Goal: Information Seeking & Learning: Learn about a topic

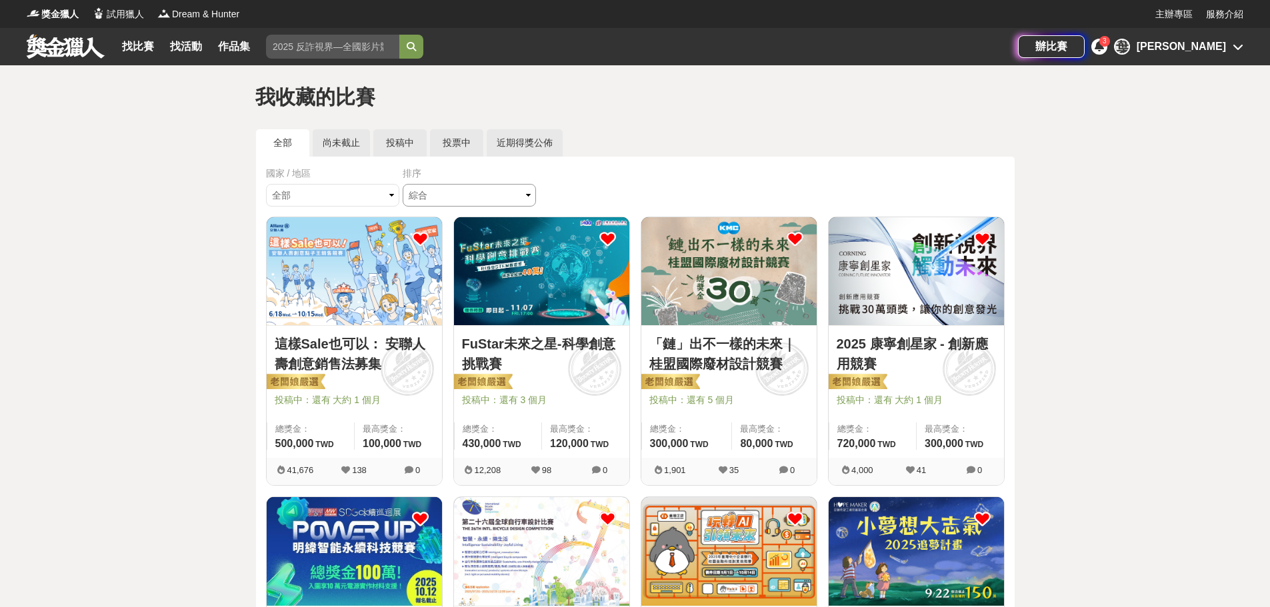
click at [466, 191] on select "綜合 熱門 獎金 截止 最新" at bounding box center [469, 195] width 133 height 23
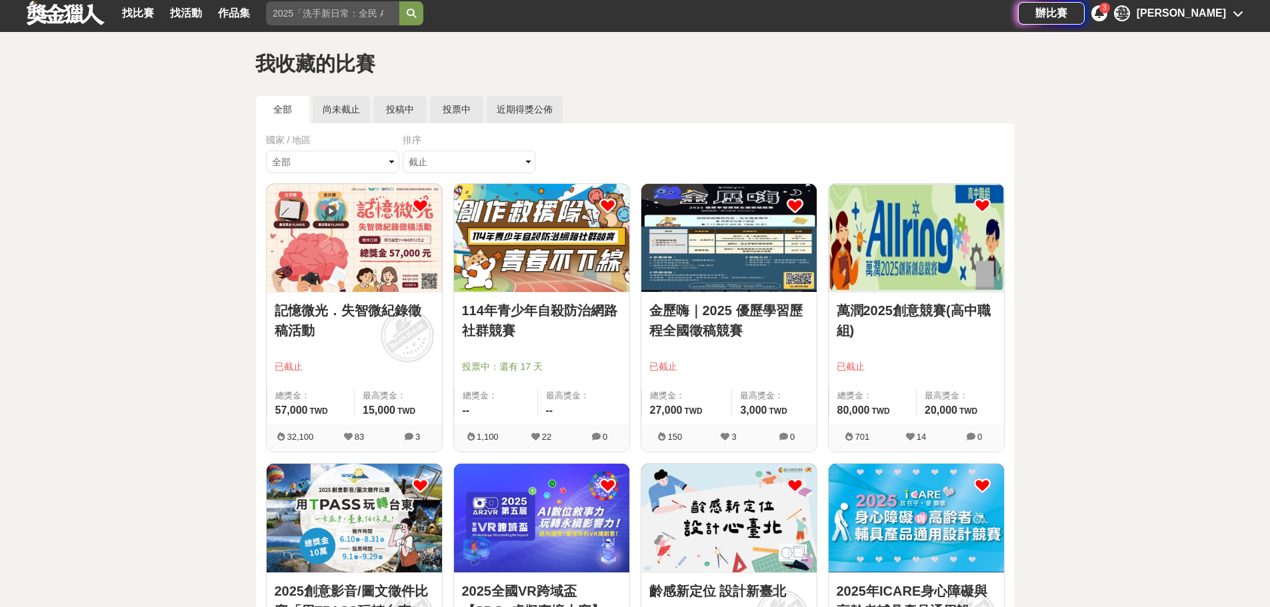
scroll to position [267, 0]
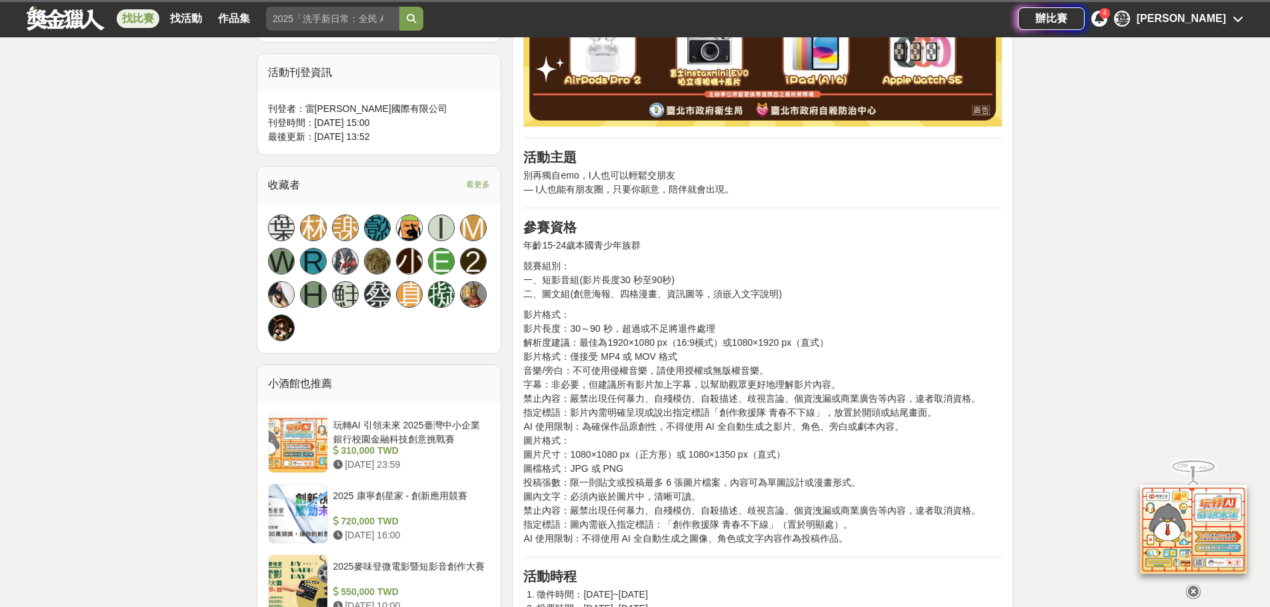
scroll to position [866, 0]
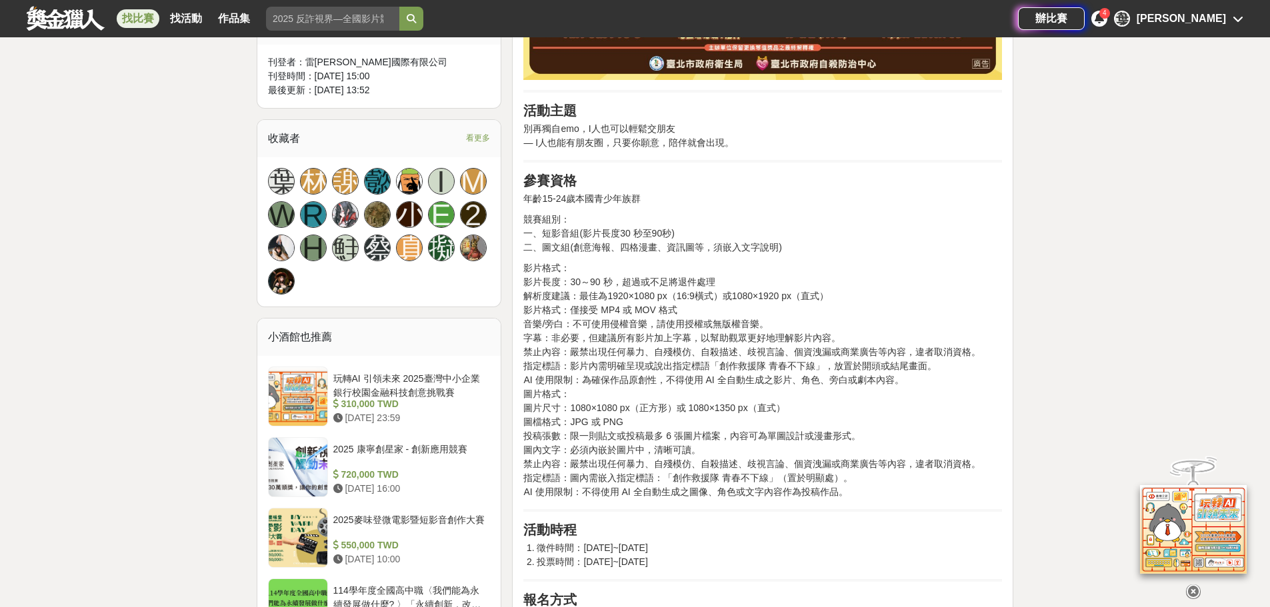
drag, startPoint x: 573, startPoint y: 247, endPoint x: 689, endPoint y: 251, distance: 116.1
click at [685, 250] on p "競賽組別： 一、短影音組(影片長度30 秒至90秒) 二、圖文組(創意海報、四格漫畫、資訊圖等，須嵌入文字說明)" at bounding box center [762, 234] width 479 height 42
click at [791, 283] on p "影片格式： 影片長度：30～90 秒，超過或不足將退件處理 解析度建議：最佳為1920×1080 px（16:9橫式）或1080×1920 px（直式） 影片…" at bounding box center [762, 380] width 479 height 238
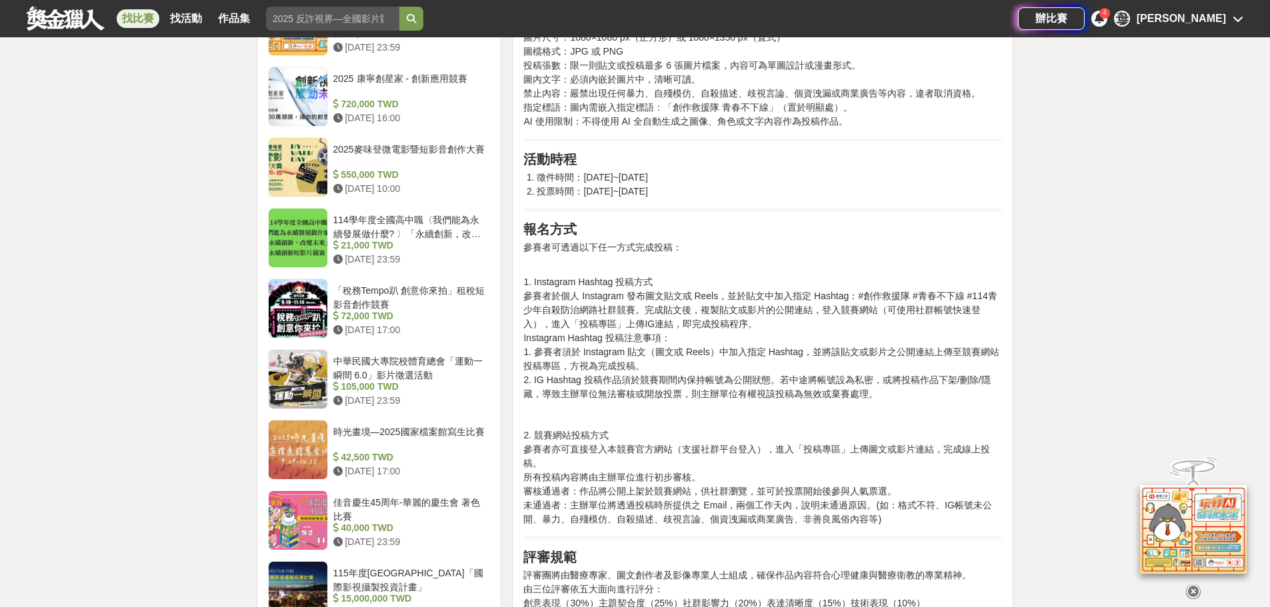
scroll to position [1266, 0]
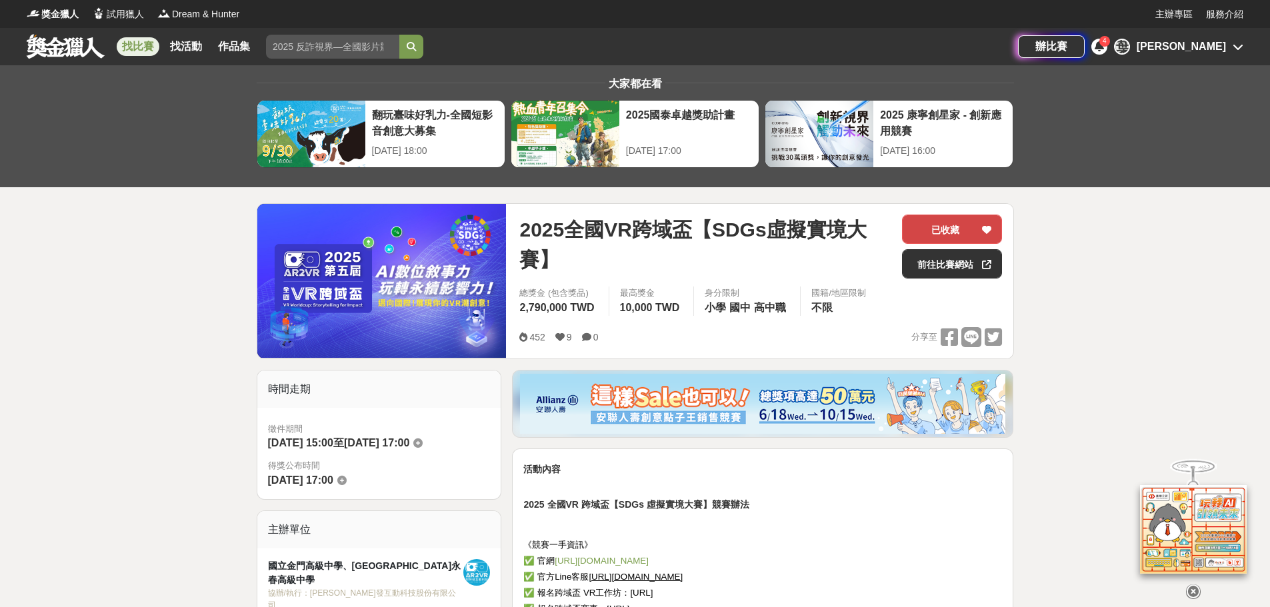
click at [954, 228] on button "已收藏" at bounding box center [952, 229] width 100 height 29
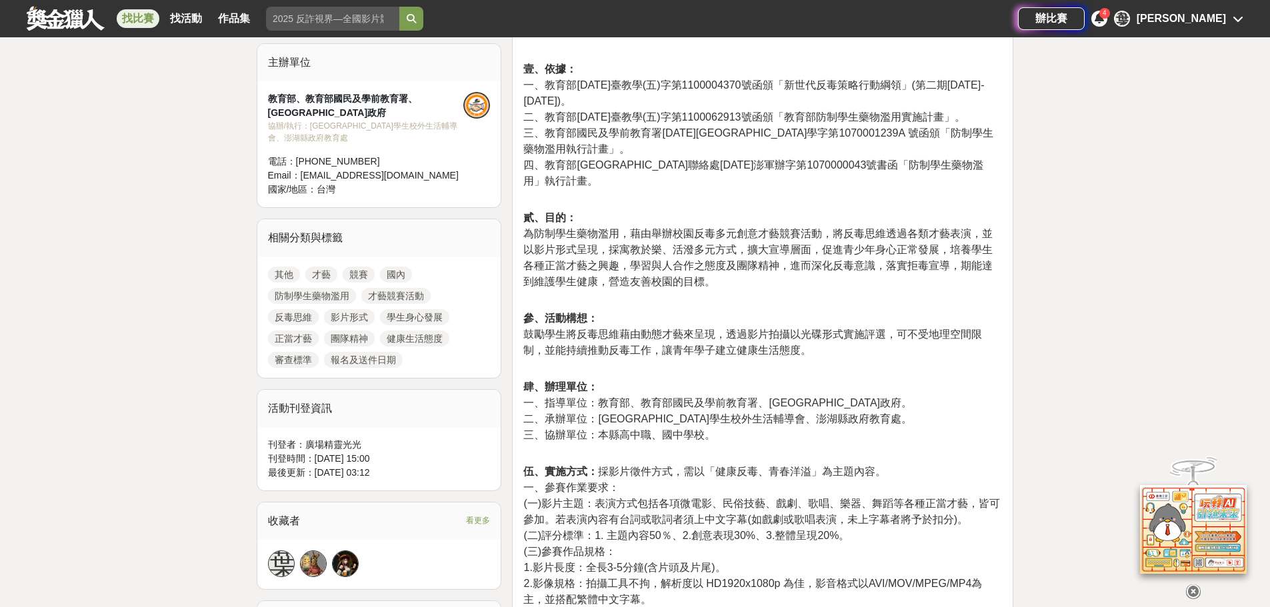
scroll to position [467, 0]
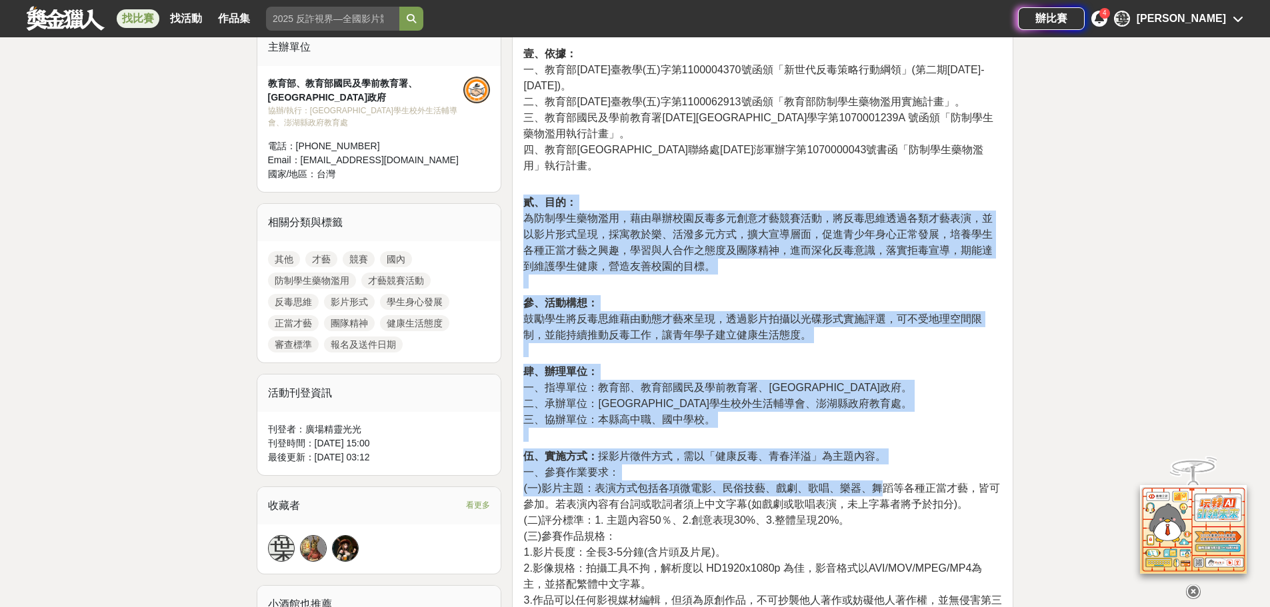
drag, startPoint x: 542, startPoint y: 179, endPoint x: 882, endPoint y: 498, distance: 466.4
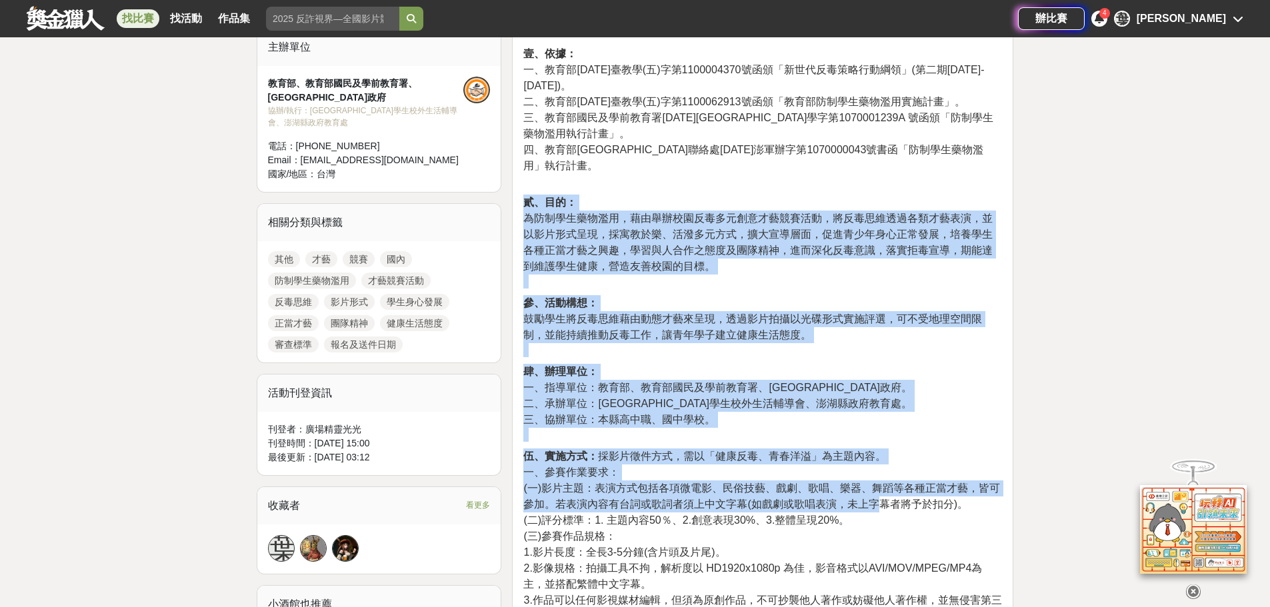
click at [984, 365] on p "肆、辦理單位： 一、指導單位：教育部、教育部國民及學前教育署、澎湖縣政府。 二、承辦單位：澎湖縣學生校外生活輔導會、澎湖縣政府教育處。 三、協辦單位：本縣高中…" at bounding box center [762, 403] width 479 height 78
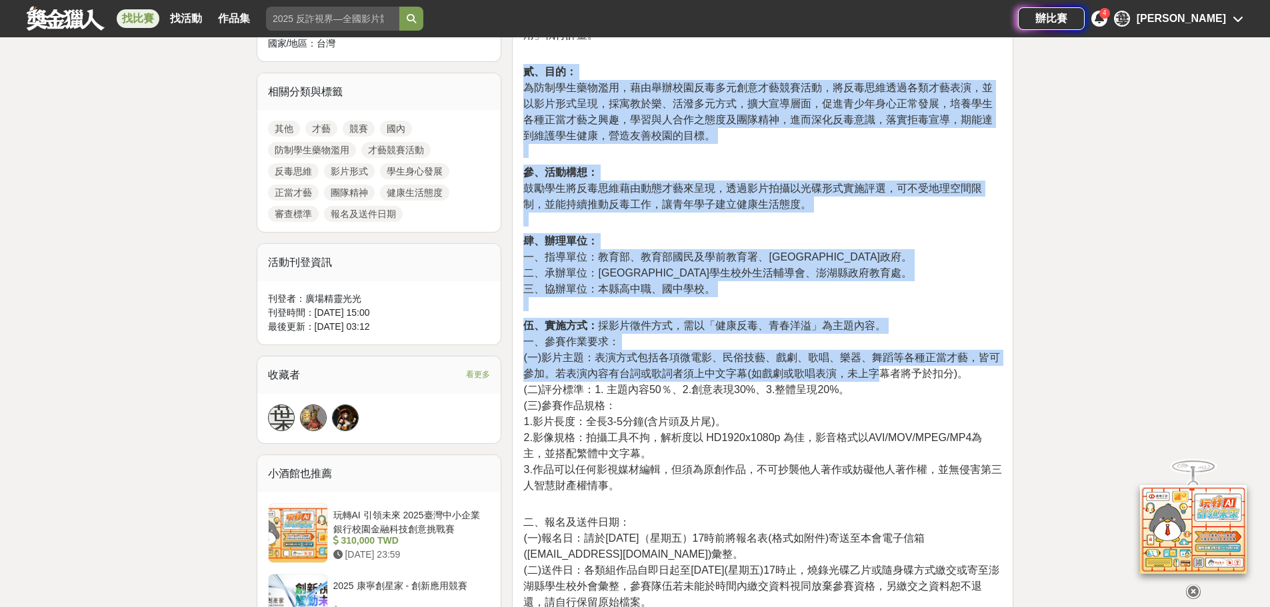
scroll to position [600, 0]
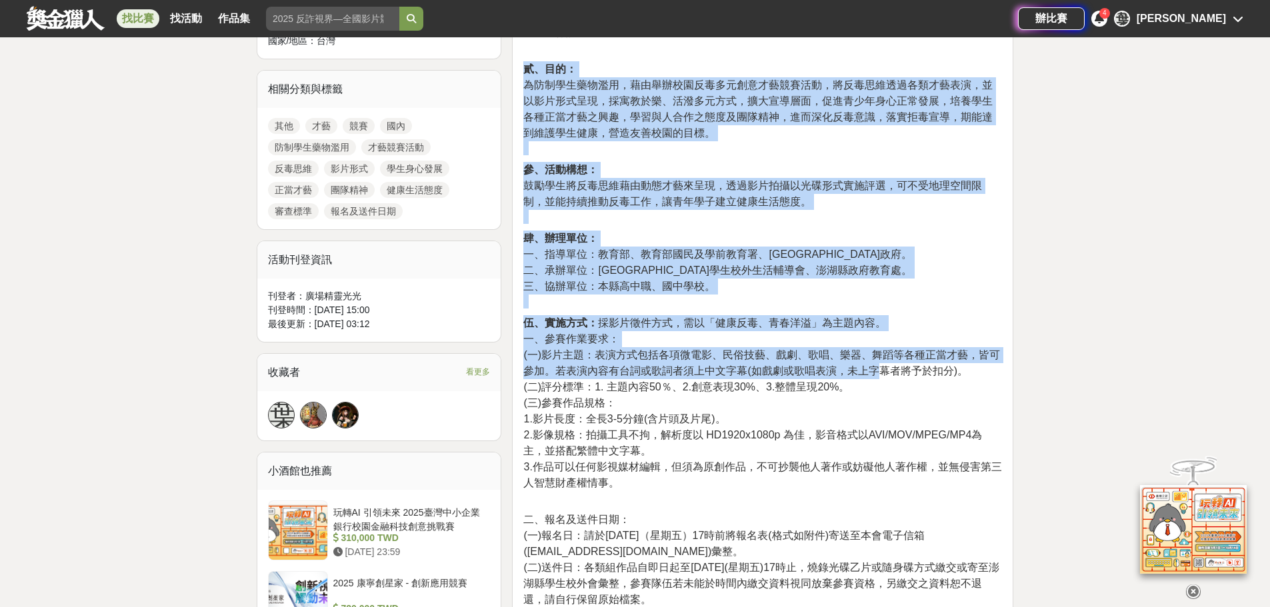
click at [648, 377] on span "(一)影片主題：表演方式包括各項微電影、民俗技藝、戲劇、歌唱、樂器、舞蹈等各種正當才藝，皆可參加。若表演內容有台詞或歌詞者須上中文字幕(如戲劇或歌唱表演，未上…" at bounding box center [761, 362] width 477 height 27
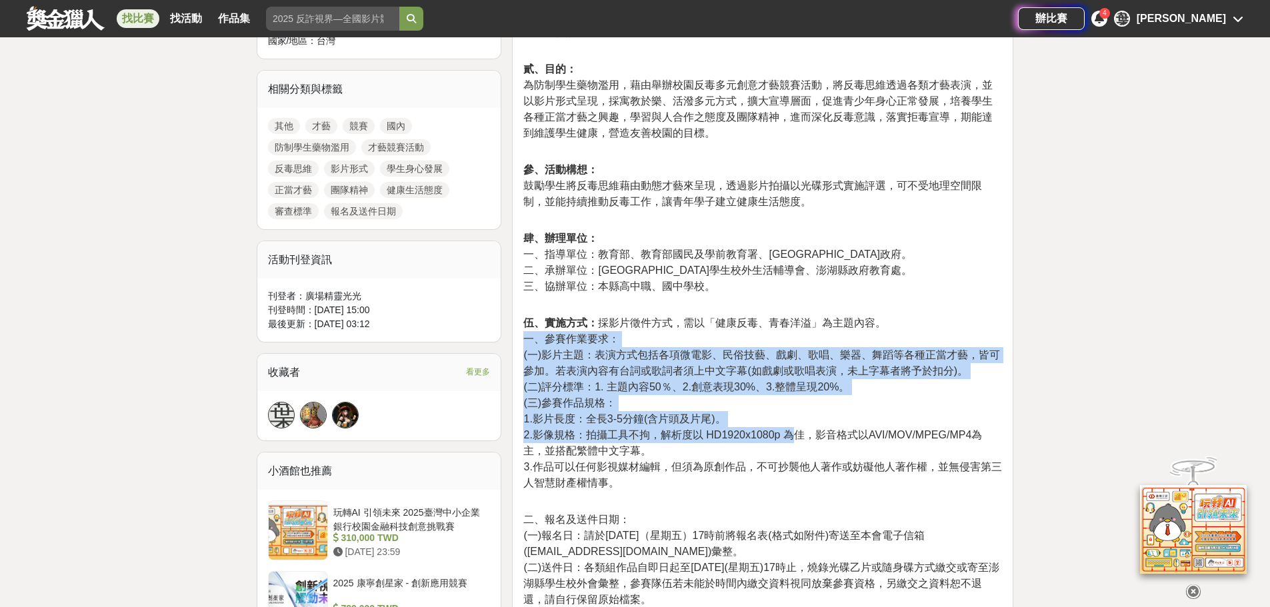
drag, startPoint x: 519, startPoint y: 338, endPoint x: 822, endPoint y: 438, distance: 319.3
click at [796, 435] on div "澎湖縣學生校外生活輔導會114年度防制學生藥物濫用 「健康反毒、青春洋溢」動態才藝競賽實施計畫 壹、依據： 一、教育部110年1月20日臺教學(五)字第110…" at bounding box center [762, 542] width 501 height 1386
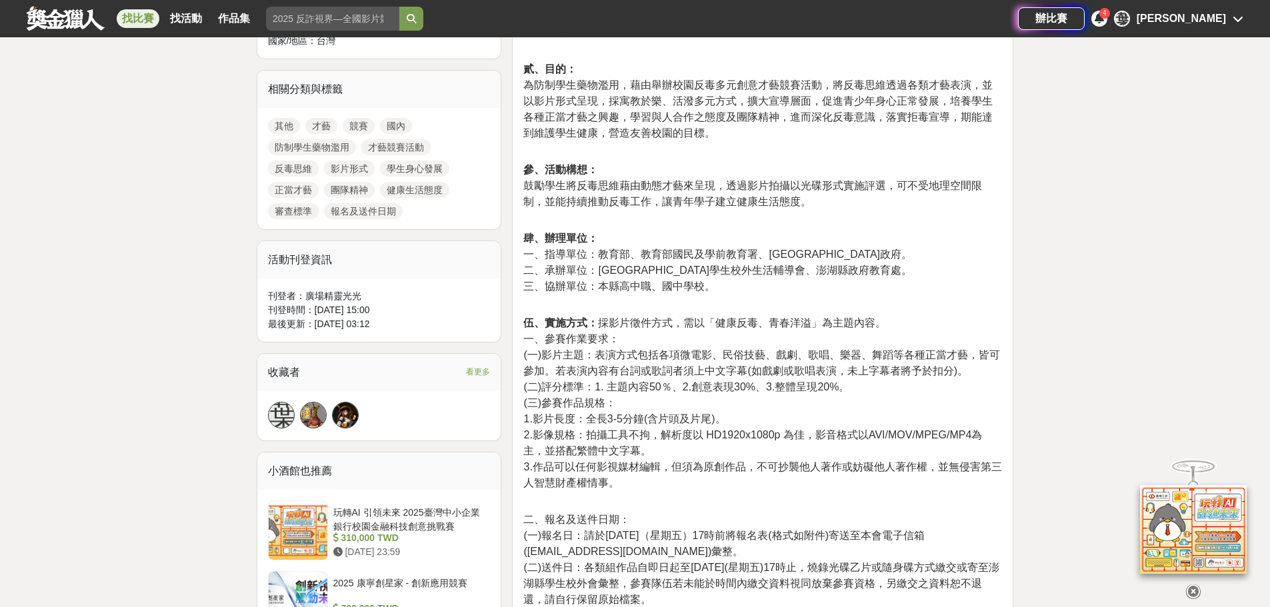
click at [922, 445] on p "伍、實施方式： 採影片徵件方式，需以「健康反毒、青春洋溢」為主題內容。 一、參賽作業要求： (一)影片主題：表演方式包括各項微電影、民俗技藝、戲劇、歌唱、樂器…" at bounding box center [762, 403] width 479 height 176
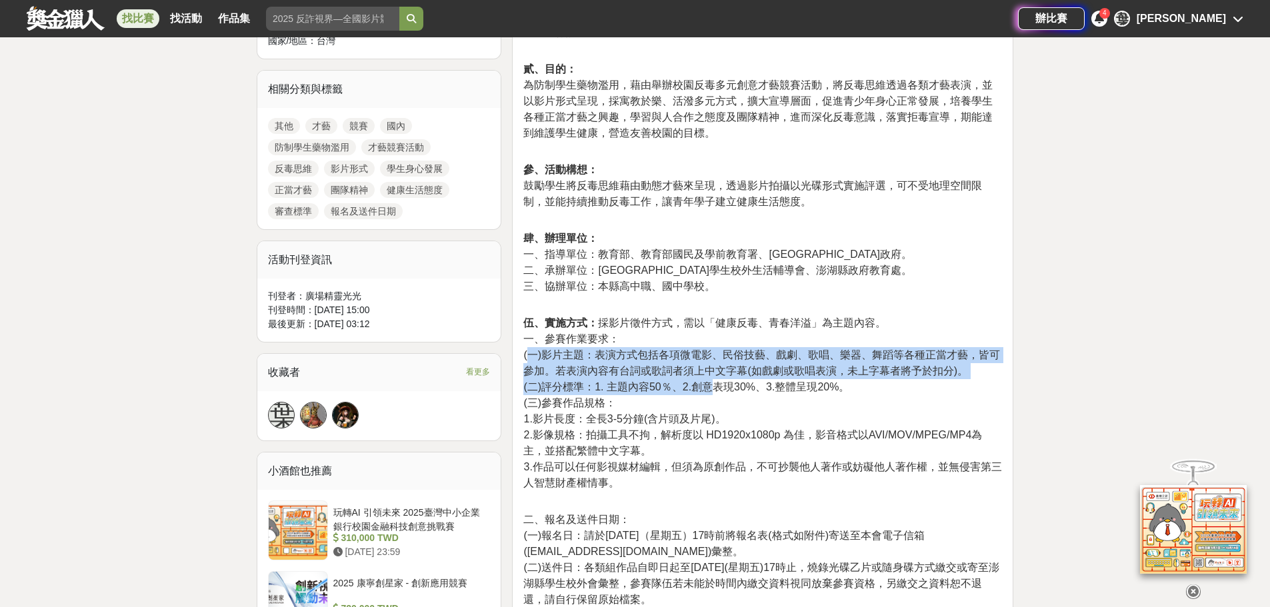
drag, startPoint x: 529, startPoint y: 357, endPoint x: 708, endPoint y: 391, distance: 182.4
click at [708, 391] on p "伍、實施方式： 採影片徵件方式，需以「健康反毒、青春洋溢」為主題內容。 一、參賽作業要求： (一)影片主題：表演方式包括各項微電影、民俗技藝、戲劇、歌唱、樂器…" at bounding box center [762, 403] width 479 height 176
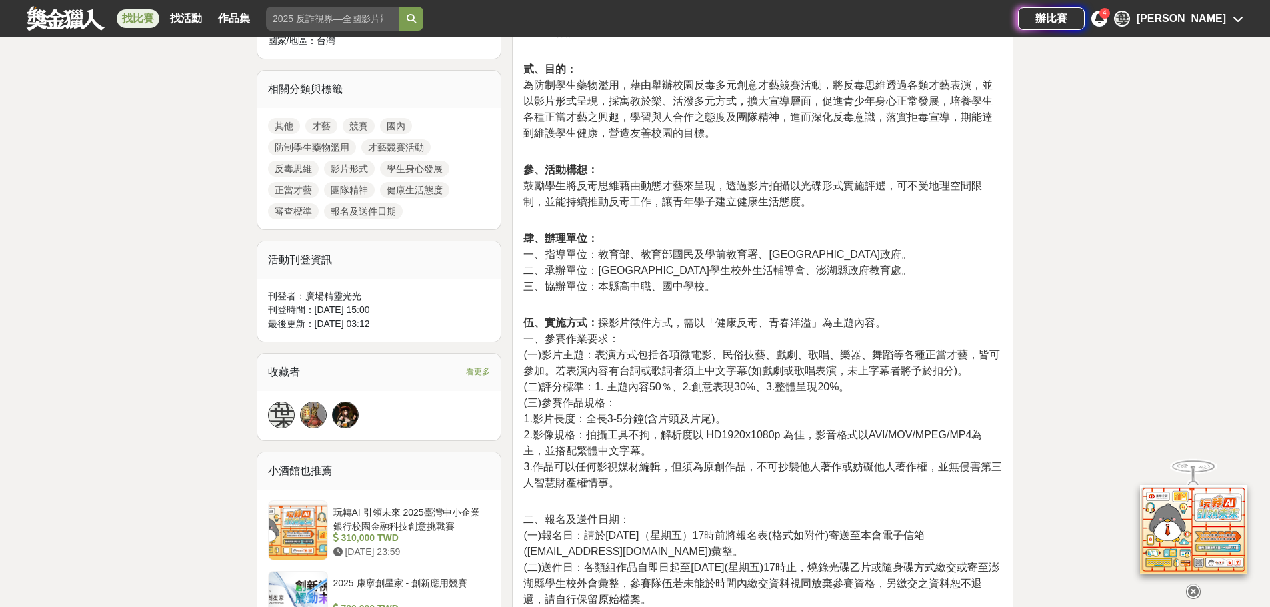
click at [811, 415] on p "伍、實施方式： 採影片徵件方式，需以「健康反毒、青春洋溢」為主題內容。 一、參賽作業要求： (一)影片主題：表演方式包括各項微電影、民俗技藝、戲劇、歌唱、樂器…" at bounding box center [762, 403] width 479 height 176
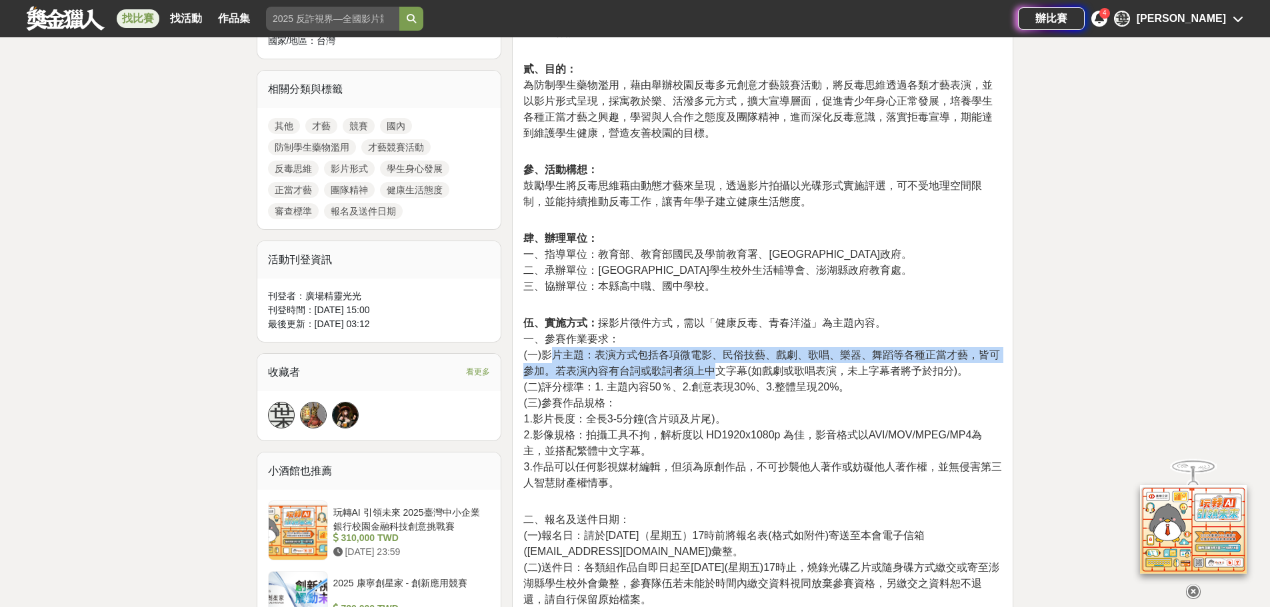
drag, startPoint x: 555, startPoint y: 356, endPoint x: 717, endPoint y: 371, distance: 162.7
click at [717, 371] on span "(一)影片主題：表演方式包括各項微電影、民俗技藝、戲劇、歌唱、樂器、舞蹈等各種正當才藝，皆可參加。若表演內容有台詞或歌詞者須上中文字幕(如戲劇或歌唱表演，未上…" at bounding box center [761, 362] width 477 height 27
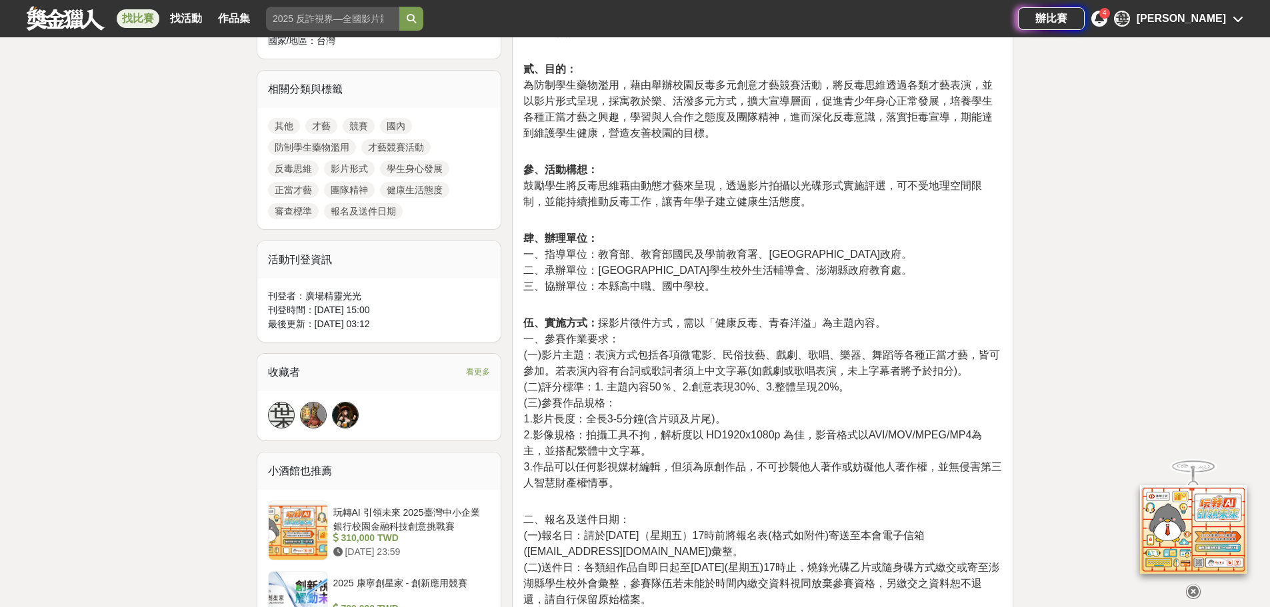
click at [856, 405] on p "伍、實施方式： 採影片徵件方式，需以「健康反毒、青春洋溢」為主題內容。 一、參賽作業要求： (一)影片主題：表演方式包括各項微電影、民俗技藝、戲劇、歌唱、樂器…" at bounding box center [762, 403] width 479 height 176
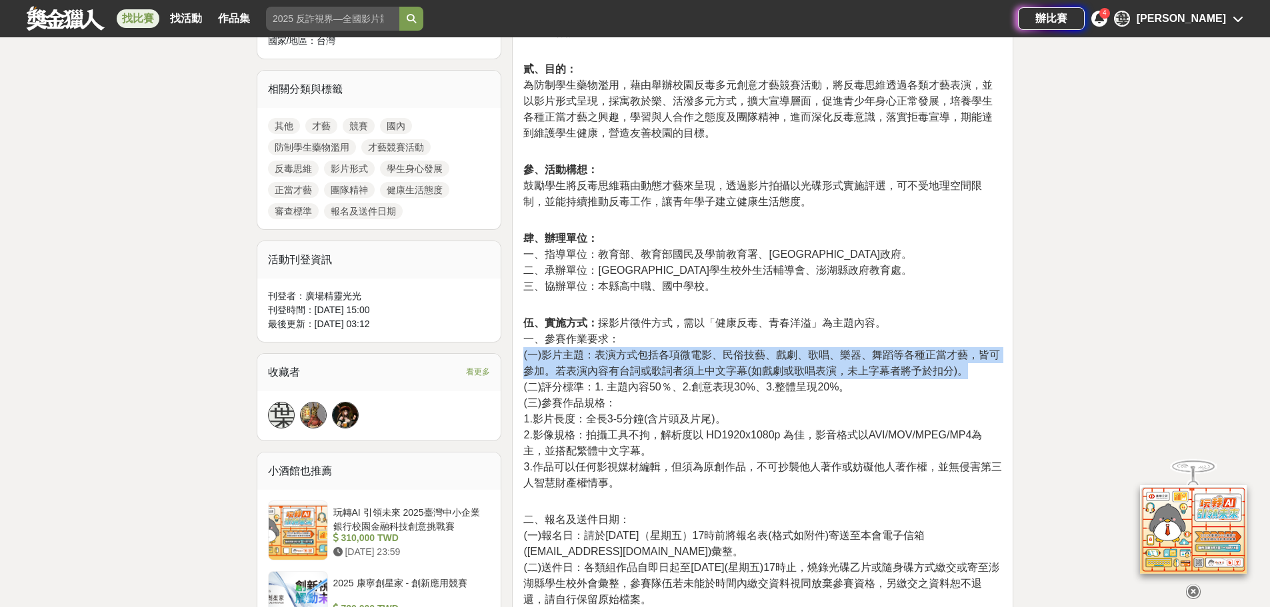
drag, startPoint x: 521, startPoint y: 350, endPoint x: 967, endPoint y: 364, distance: 446.1
click at [967, 364] on div "澎湖縣學生校外生活輔導會114年度防制學生藥物濫用 「健康反毒、青春洋溢」動態才藝競賽實施計畫 壹、依據： 一、教育部110年1月20日臺教學(五)字第110…" at bounding box center [762, 542] width 501 height 1386
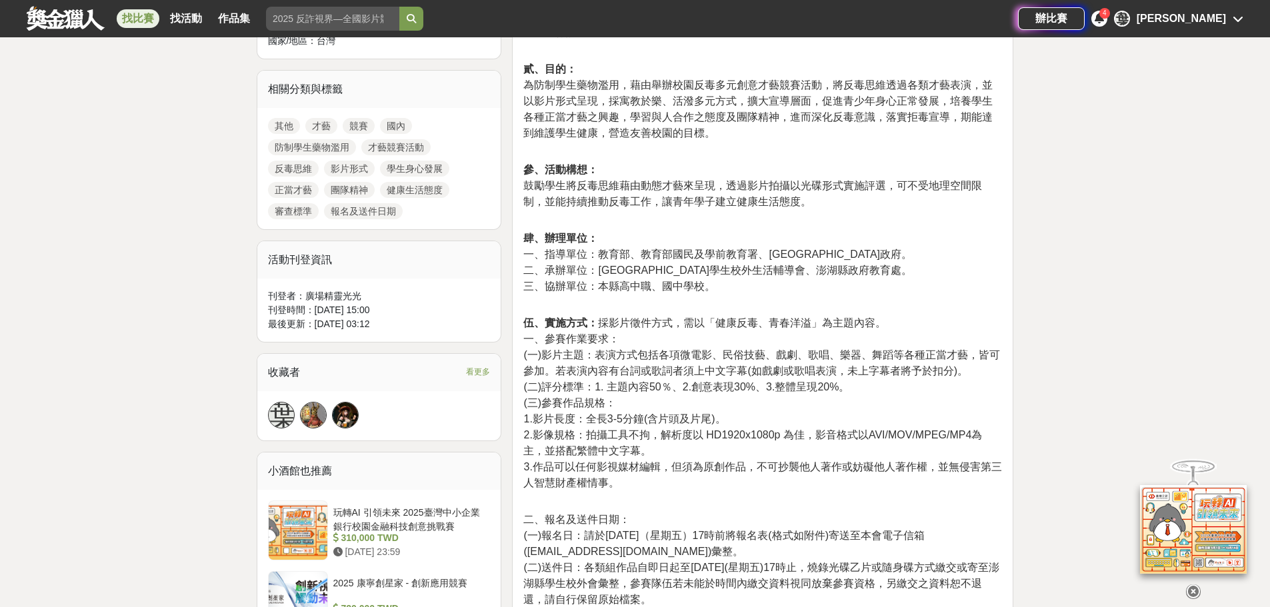
click at [994, 395] on p "伍、實施方式： 採影片徵件方式，需以「健康反毒、青春洋溢」為主題內容。 一、參賽作業要求： (一)影片主題：表演方式包括各項微電影、民俗技藝、戲劇、歌唱、樂器…" at bounding box center [762, 403] width 479 height 176
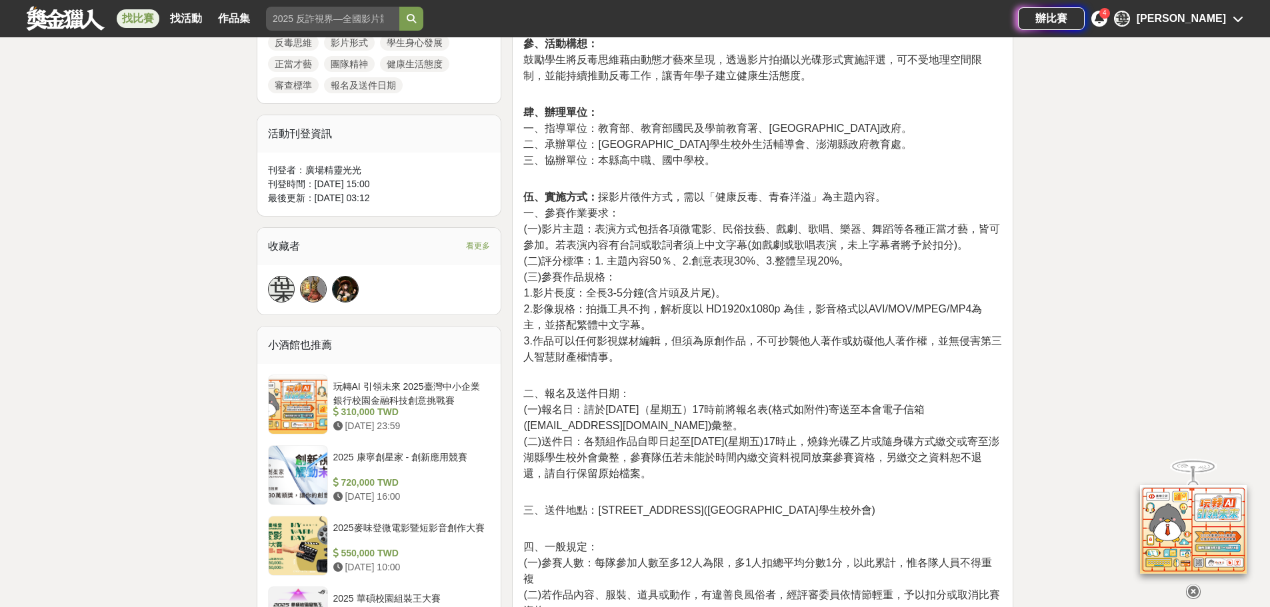
scroll to position [733, 0]
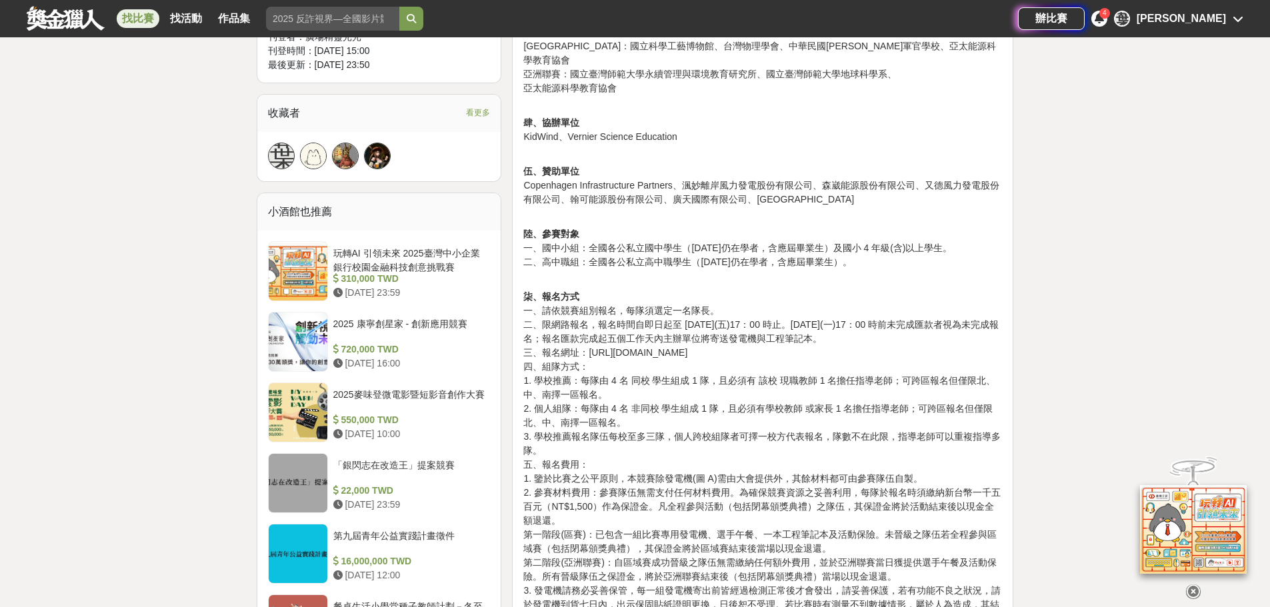
scroll to position [866, 0]
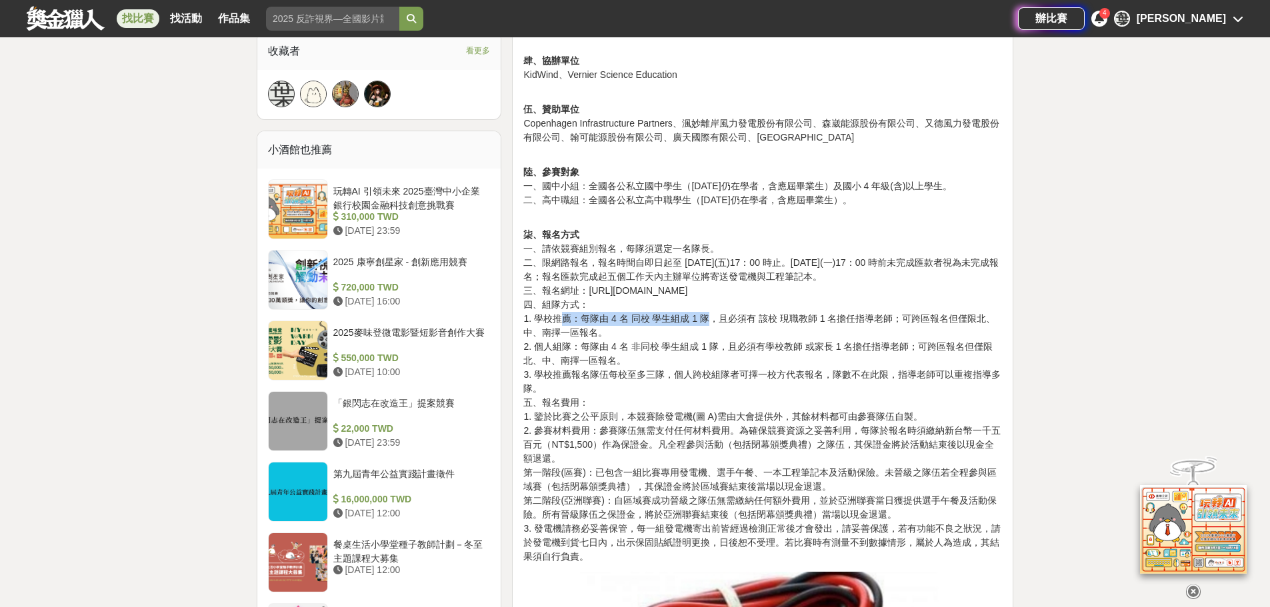
drag, startPoint x: 565, startPoint y: 309, endPoint x: 890, endPoint y: 298, distance: 326.1
click at [715, 308] on p "柒、報名方式 一、請依競賽組別報名，每隊須選定一名隊長。 二、限網路報名，報名時間自即日起至 9 月 12 日(五)17：00 時止。9 月 15 日(一)1…" at bounding box center [762, 389] width 479 height 350
click at [949, 299] on p "柒、報名方式 一、請依競賽組別報名，每隊須選定一名隊長。 二、限網路報名，報名時間自即日起至 9 月 12 日(五)17：00 時止。9 月 15 日(一)1…" at bounding box center [762, 389] width 479 height 350
drag, startPoint x: 565, startPoint y: 301, endPoint x: 879, endPoint y: 319, distance: 314.5
click at [846, 317] on p "柒、報名方式 一、請依競賽組別報名，每隊須選定一名隊長。 二、限網路報名，報名時間自即日起至 9 月 12 日(五)17：00 時止。9 月 15 日(一)1…" at bounding box center [762, 389] width 479 height 350
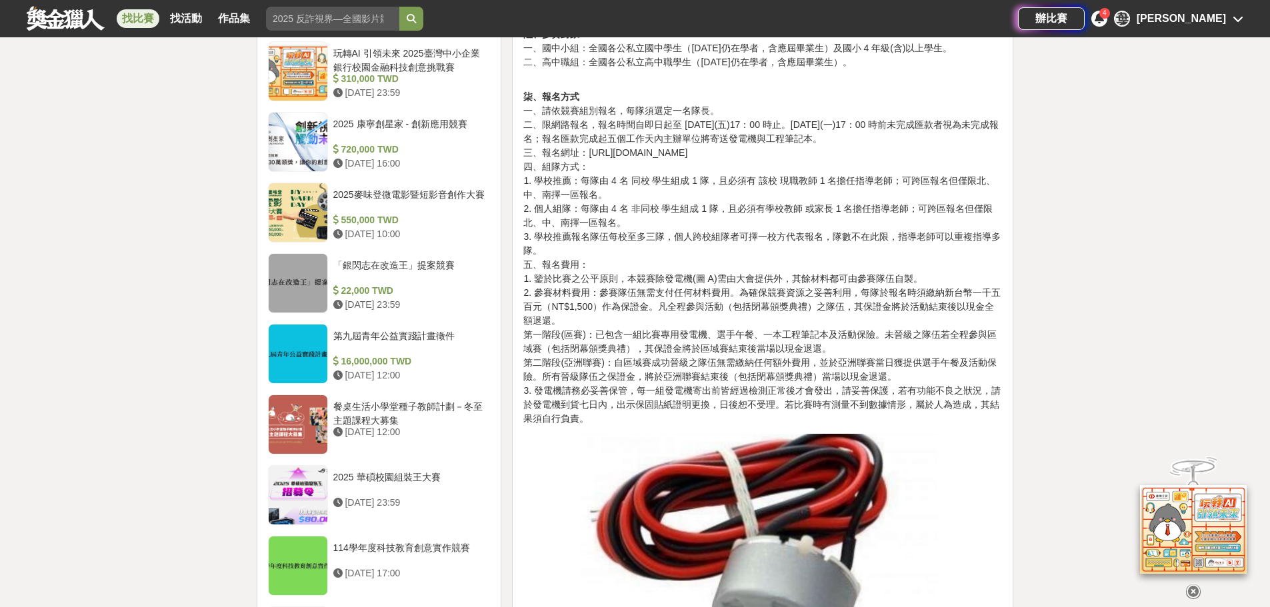
scroll to position [1000, 0]
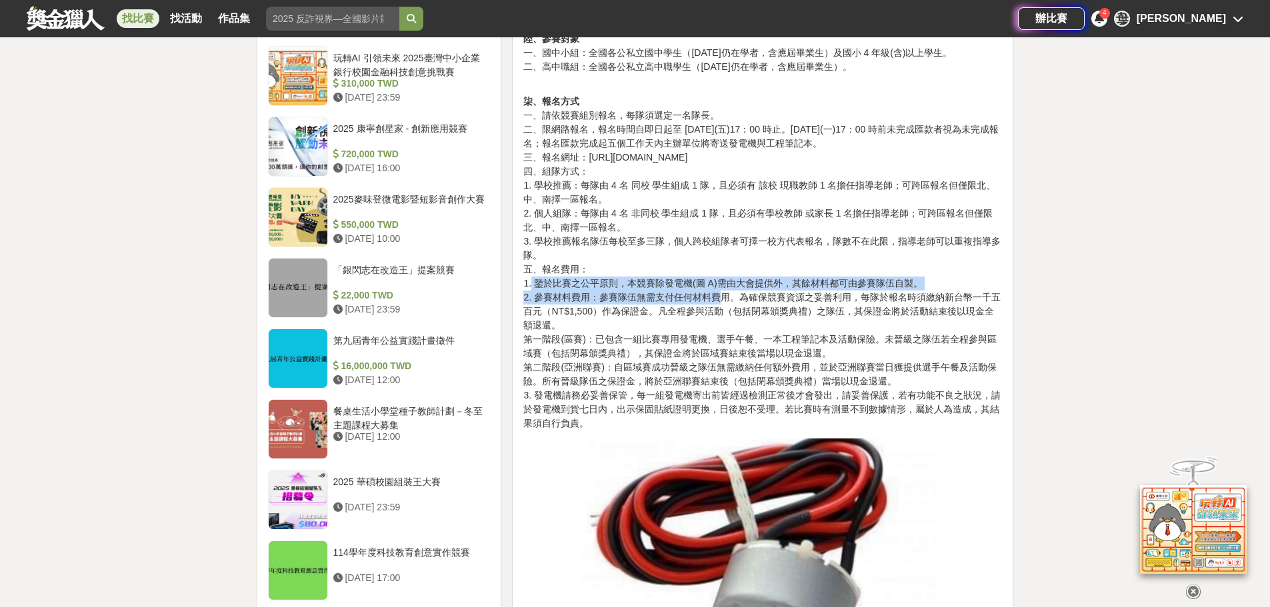
drag, startPoint x: 531, startPoint y: 270, endPoint x: 749, endPoint y: 296, distance: 220.2
click at [731, 291] on p "柒、報名方式 一、請依競賽組別報名，每隊須選定一名隊長。 二、限網路報名，報名時間自即日起至 9 月 12 日(五)17：00 時止。9 月 15 日(一)1…" at bounding box center [762, 256] width 479 height 350
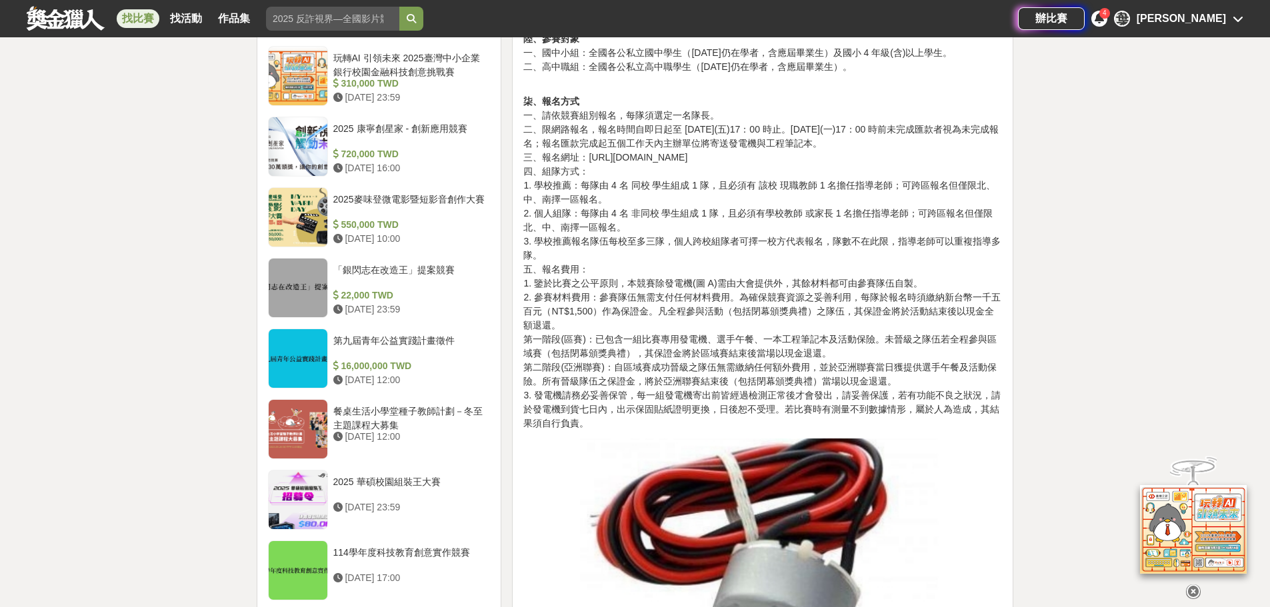
click at [940, 327] on p "柒、報名方式 一、請依競賽組別報名，每隊須選定一名隊長。 二、限網路報名，報名時間自即日起至 9 月 12 日(五)17：00 時止。9 月 15 日(一)1…" at bounding box center [762, 256] width 479 height 350
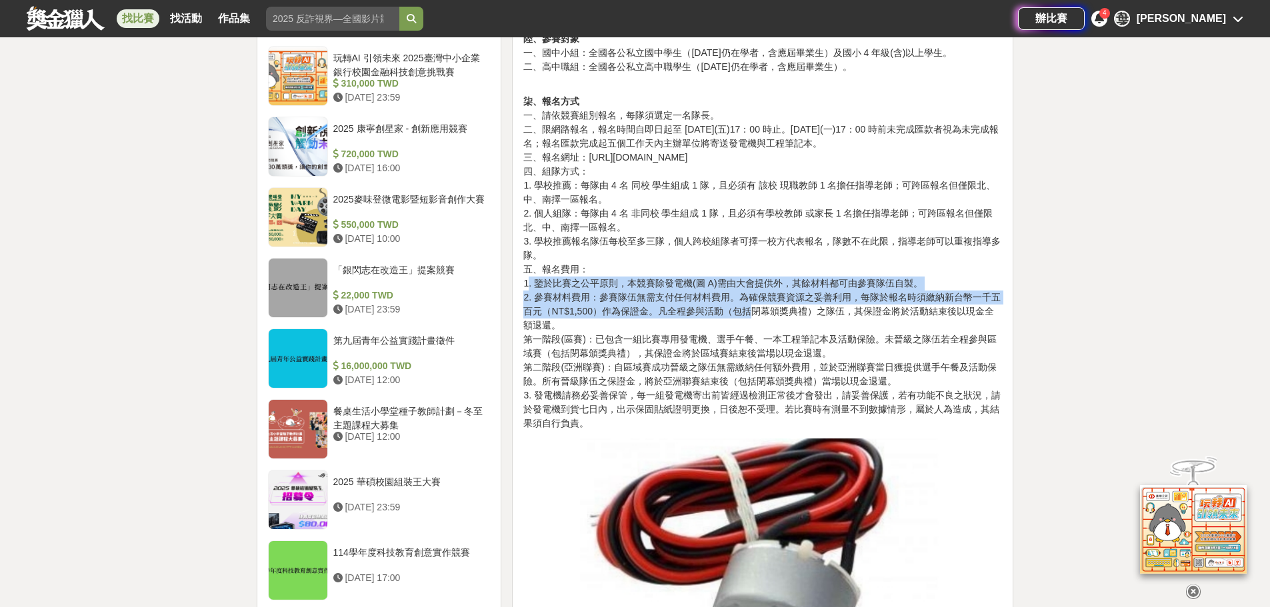
drag, startPoint x: 529, startPoint y: 267, endPoint x: 761, endPoint y: 315, distance: 237.5
click at [755, 303] on p "柒、報名方式 一、請依競賽組別報名，每隊須選定一名隊長。 二、限網路報名，報名時間自即日起至 9 月 12 日(五)17：00 時止。9 月 15 日(一)1…" at bounding box center [762, 256] width 479 height 350
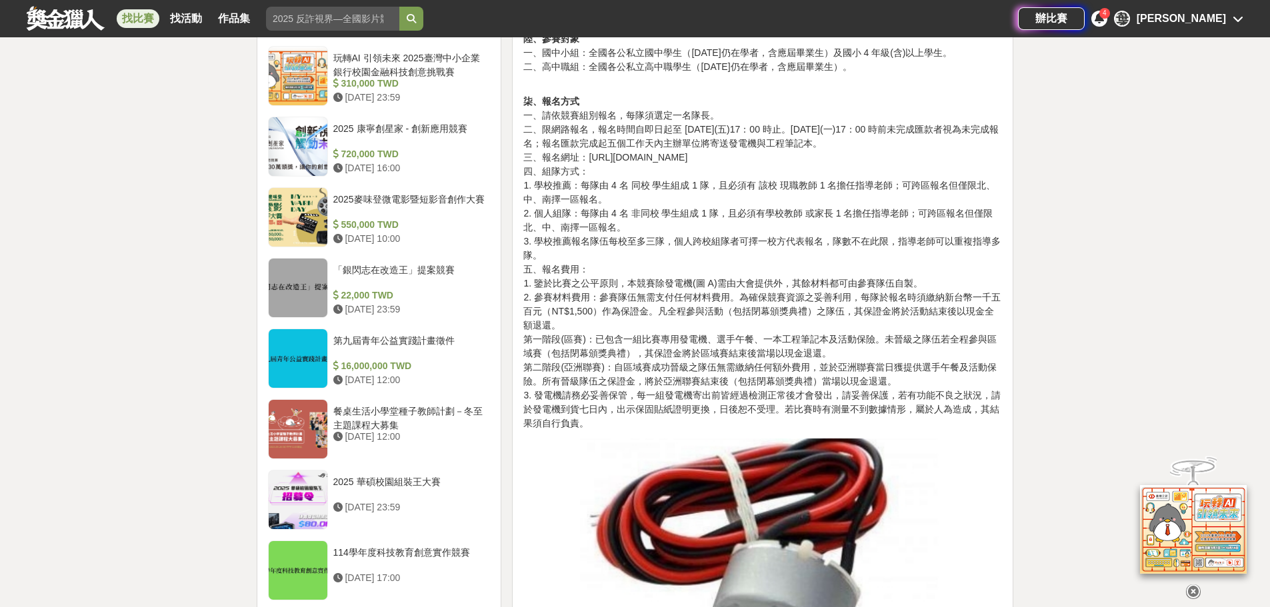
click at [972, 399] on p "柒、報名方式 一、請依競賽組別報名，每隊須選定一名隊長。 二、限網路報名，報名時間自即日起至 9 月 12 日(五)17：00 時止。9 月 15 日(一)1…" at bounding box center [762, 256] width 479 height 350
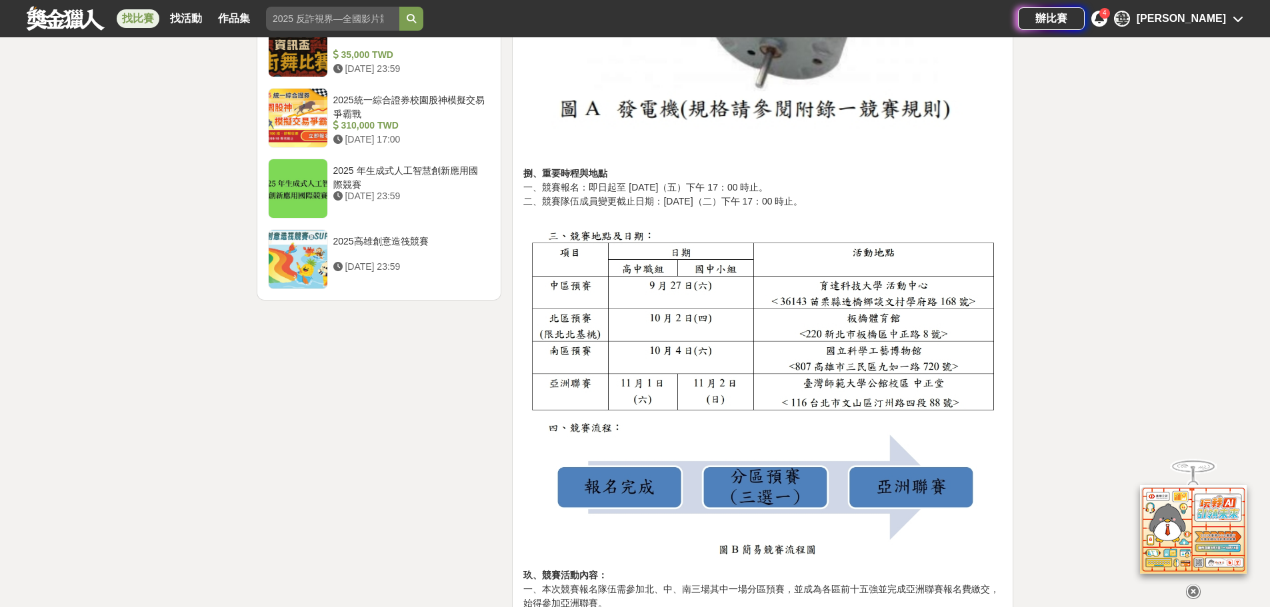
scroll to position [1600, 0]
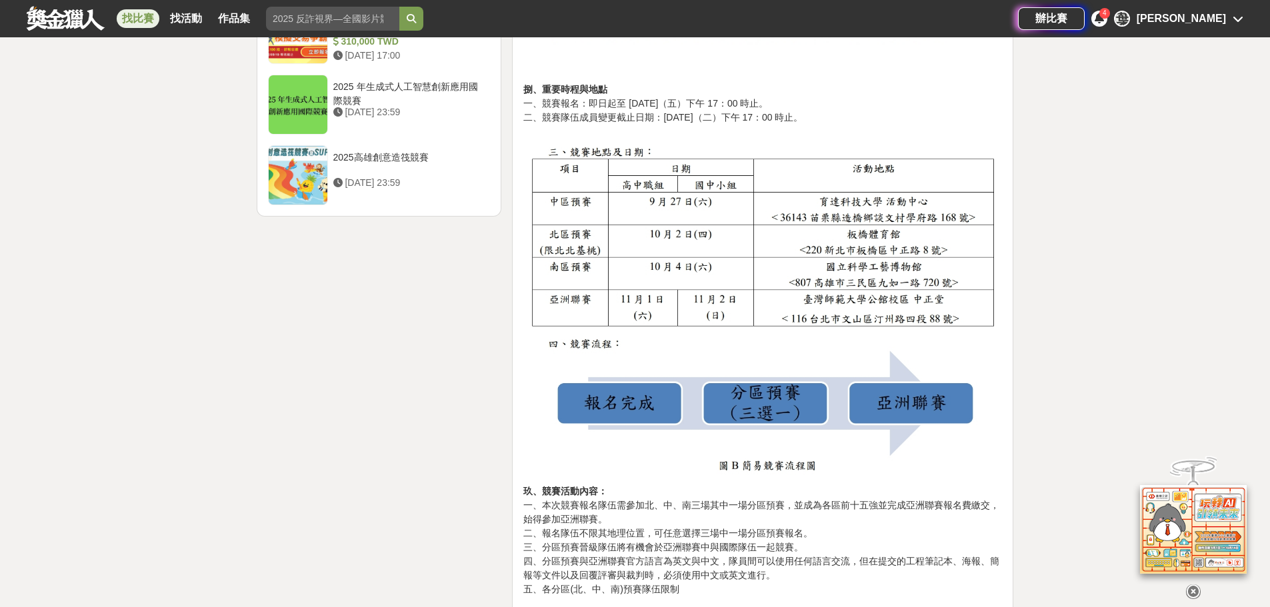
drag, startPoint x: 822, startPoint y: 408, endPoint x: 838, endPoint y: 451, distance: 45.6
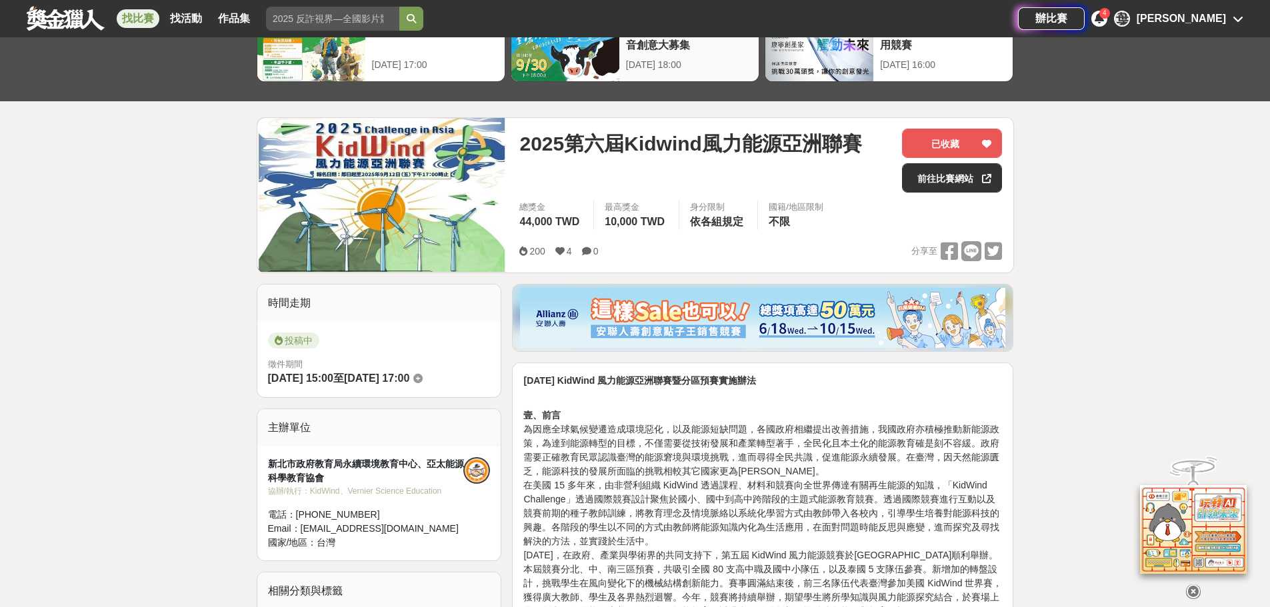
scroll to position [0, 0]
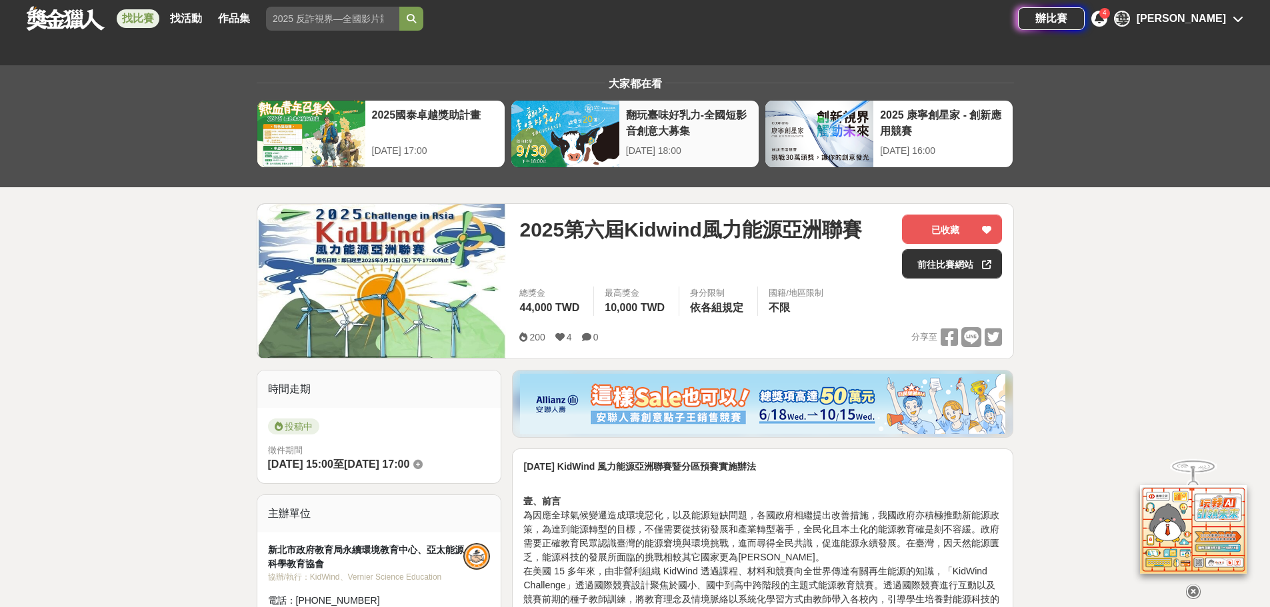
drag, startPoint x: 783, startPoint y: 396, endPoint x: 688, endPoint y: 129, distance: 282.9
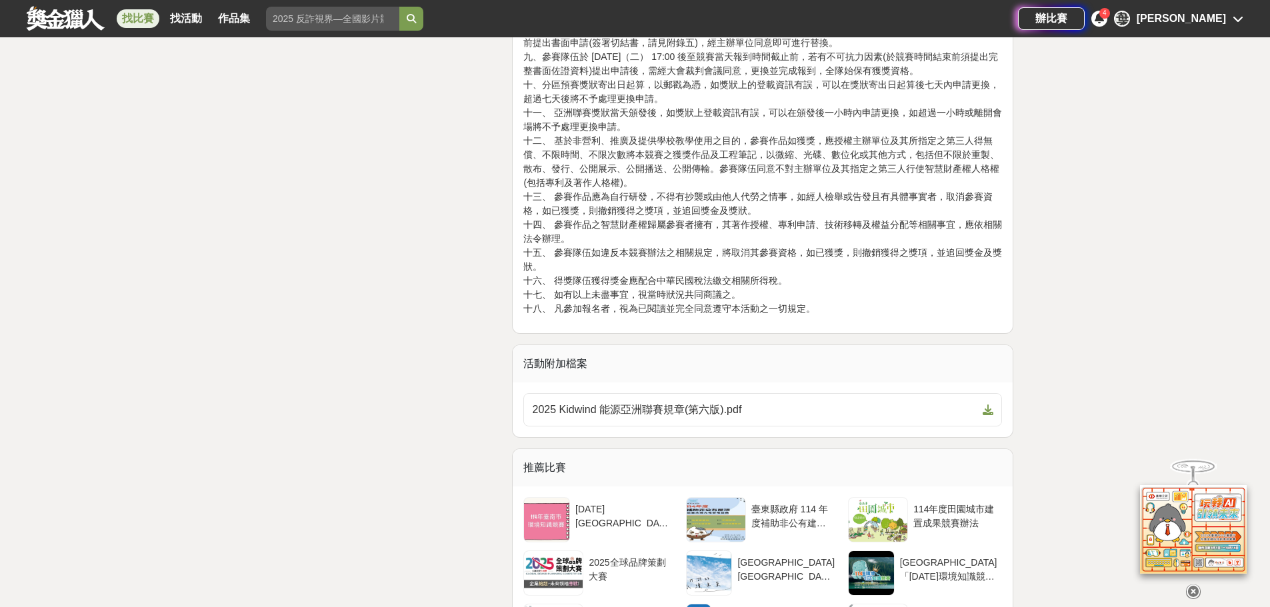
scroll to position [3399, 0]
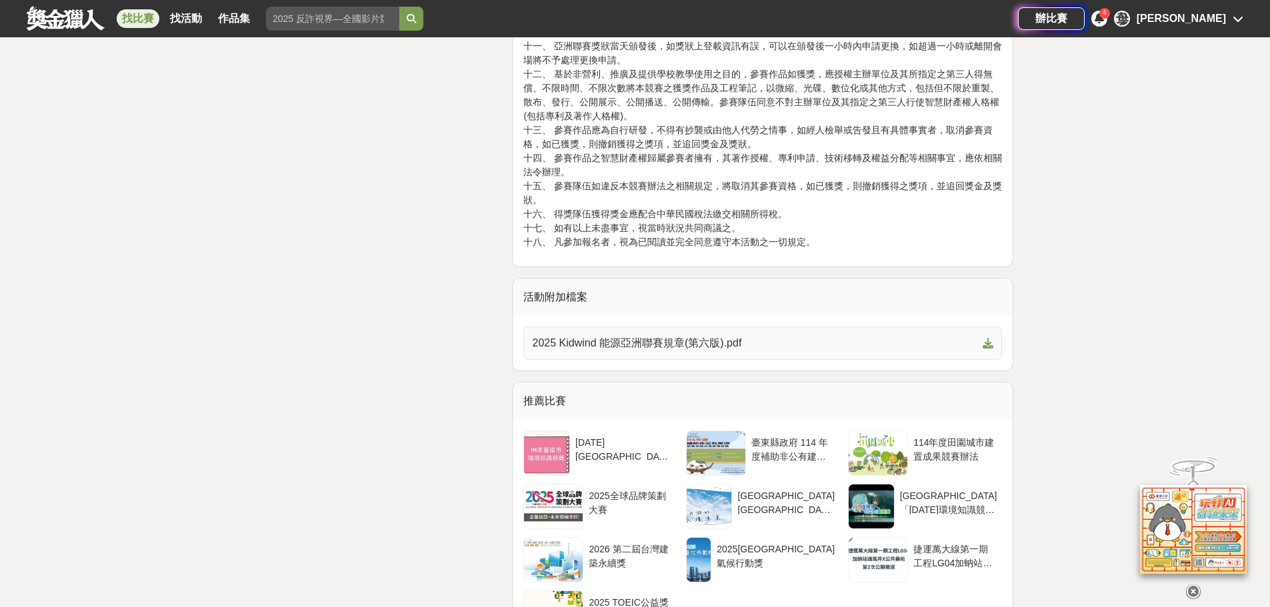
click at [797, 335] on span "2025 Kidwind 能源亞洲聯賽規章(第六版).pdf" at bounding box center [754, 343] width 445 height 16
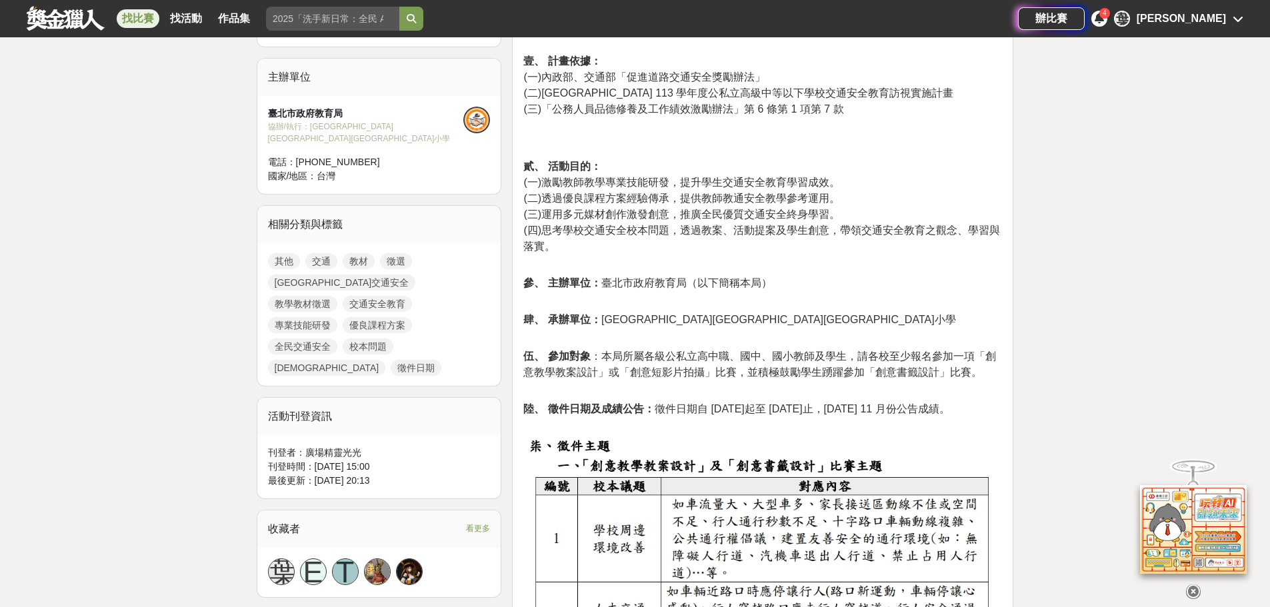
scroll to position [467, 0]
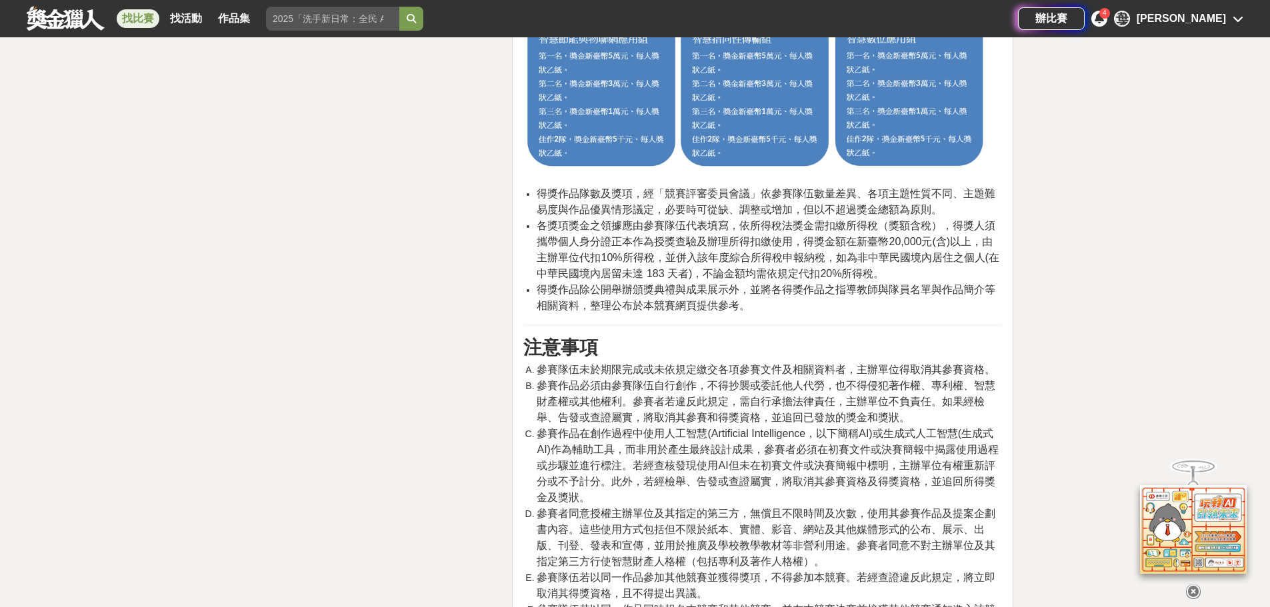
scroll to position [2066, 0]
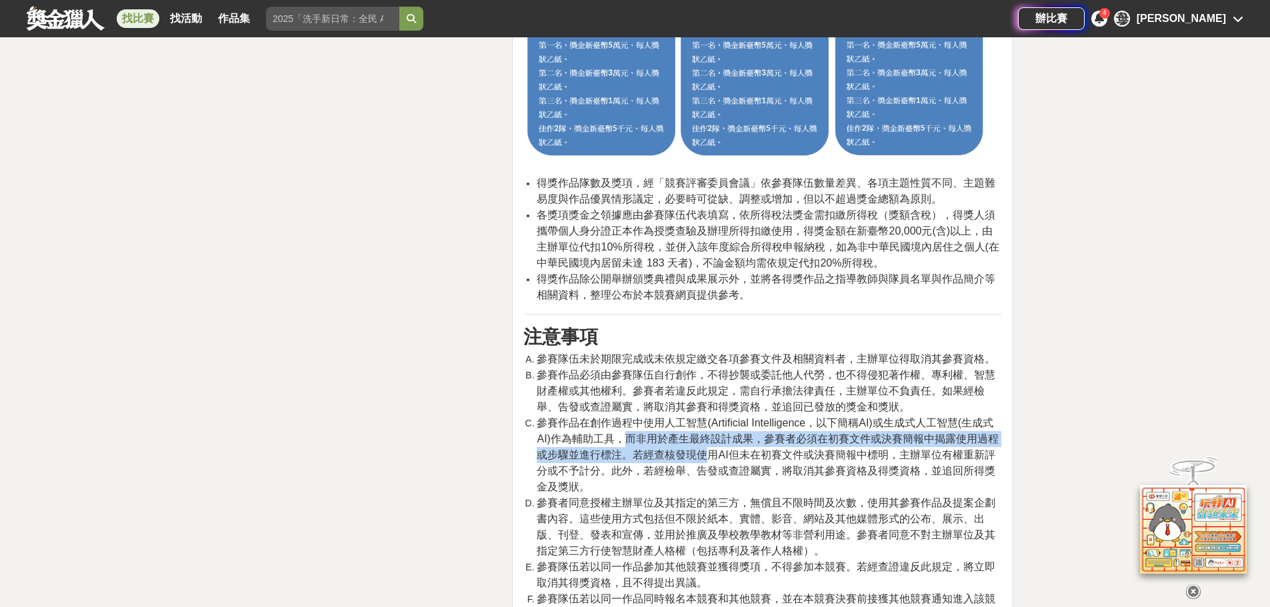
drag, startPoint x: 629, startPoint y: 437, endPoint x: 703, endPoint y: 455, distance: 76.8
click at [703, 455] on span "參賽作品在創作過程中使用人工智慧(Artificial Intelligence，以下簡稱AI)或生成式人工智慧(生成式AI)作為輔助工具，而非用於產生最終設…" at bounding box center [767, 454] width 461 height 75
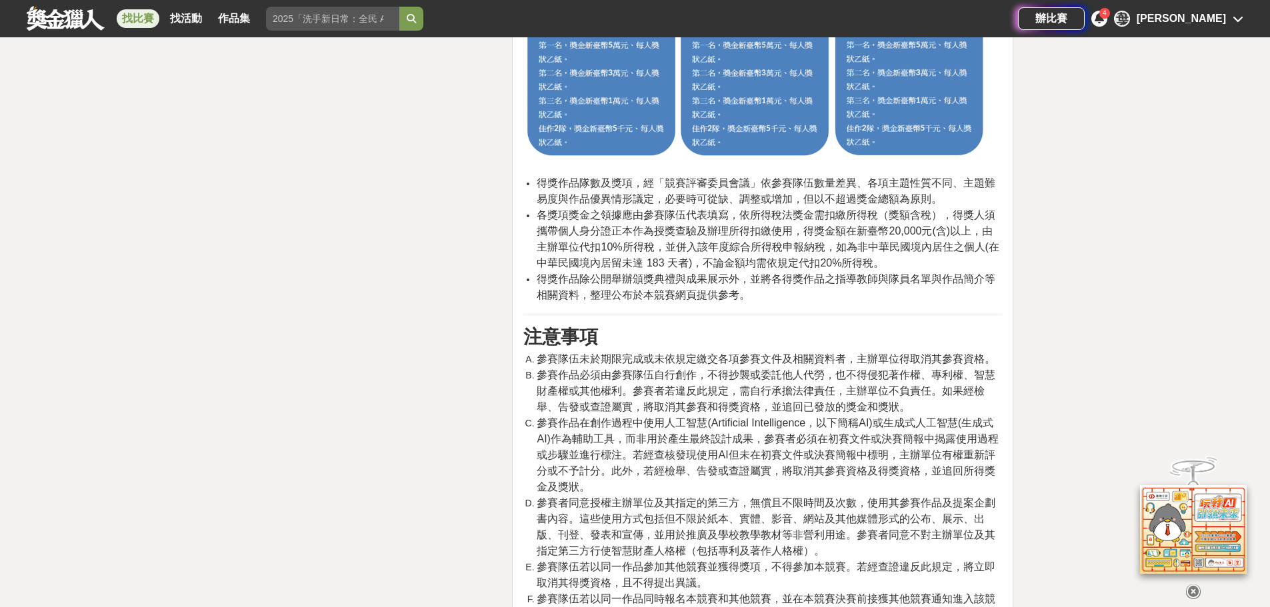
click at [848, 483] on li "參賽作品在創作過程中使用人工智慧(Artificial Intelligence，以下簡稱AI)或生成式人工智慧(生成式AI)作為輔助工具，而非用於產生最終設…" at bounding box center [769, 455] width 465 height 80
drag, startPoint x: 685, startPoint y: 439, endPoint x: 766, endPoint y: 443, distance: 80.7
click at [766, 443] on span "參賽作品在創作過程中使用人工智慧(Artificial Intelligence，以下簡稱AI)或生成式人工智慧(生成式AI)作為輔助工具，而非用於產生最終設…" at bounding box center [767, 454] width 461 height 75
click at [863, 448] on span "參賽作品在創作過程中使用人工智慧(Artificial Intelligence，以下簡稱AI)或生成式人工智慧(生成式AI)作為輔助工具，而非用於產生最終設…" at bounding box center [767, 454] width 461 height 75
drag, startPoint x: 721, startPoint y: 441, endPoint x: 875, endPoint y: 431, distance: 155.0
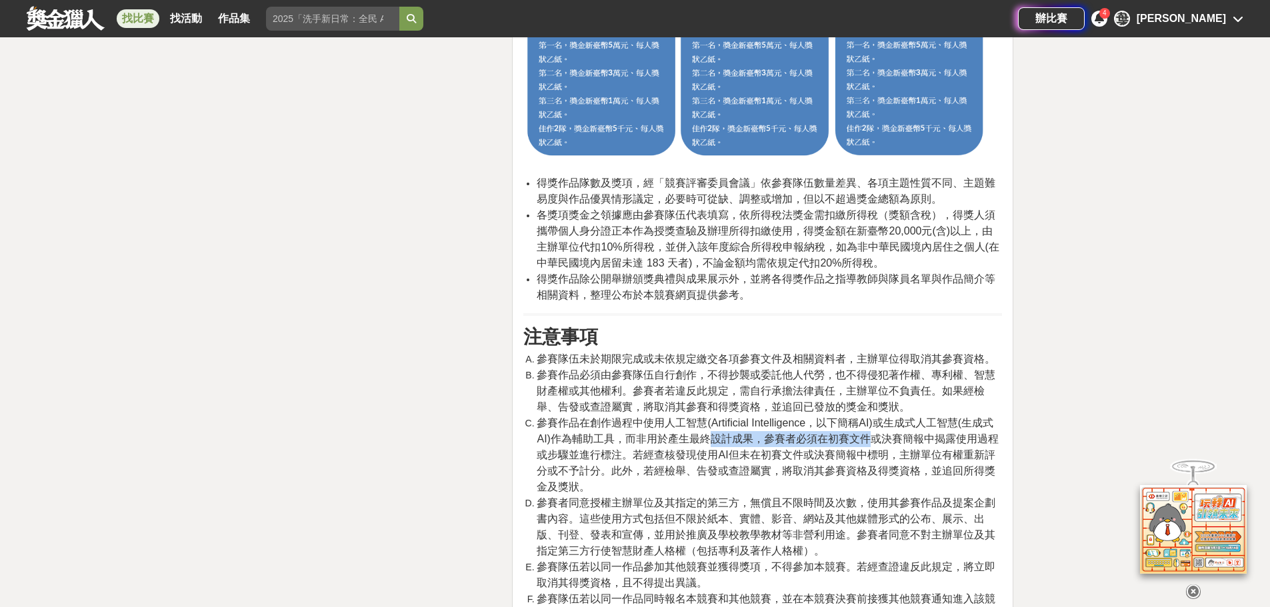
click at [875, 431] on span "參賽作品在創作過程中使用人工智慧(Artificial Intelligence，以下簡稱AI)或生成式人工智慧(生成式AI)作為輔助工具，而非用於產生最終設…" at bounding box center [767, 454] width 461 height 75
click at [908, 523] on span "參賽者同意授權主辦單位及其指定的第三方，無償且不限時間及次數，使用其參賽作品及提案企劃書內容。這些使用方式包括但不限於紙本、實體、影音、網站及其他媒體形式的公…" at bounding box center [766, 526] width 459 height 59
drag, startPoint x: 733, startPoint y: 453, endPoint x: 840, endPoint y: 469, distance: 109.1
click at [829, 453] on span "參賽作品在創作過程中使用人工智慧(Artificial Intelligence，以下簡稱AI)或生成式人工智慧(生成式AI)作為輔助工具，而非用於產生最終設…" at bounding box center [767, 454] width 461 height 75
click at [866, 492] on li "參賽作品在創作過程中使用人工智慧(Artificial Intelligence，以下簡稱AI)或生成式人工智慧(生成式AI)作為輔助工具，而非用於產生最終設…" at bounding box center [769, 455] width 465 height 80
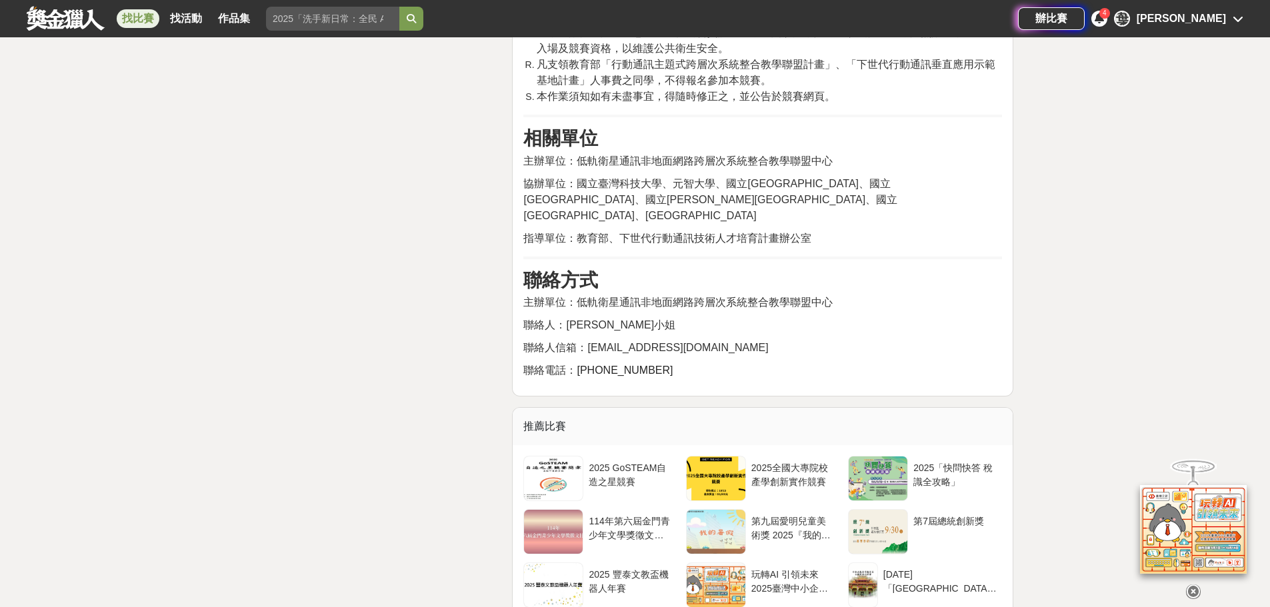
scroll to position [3399, 0]
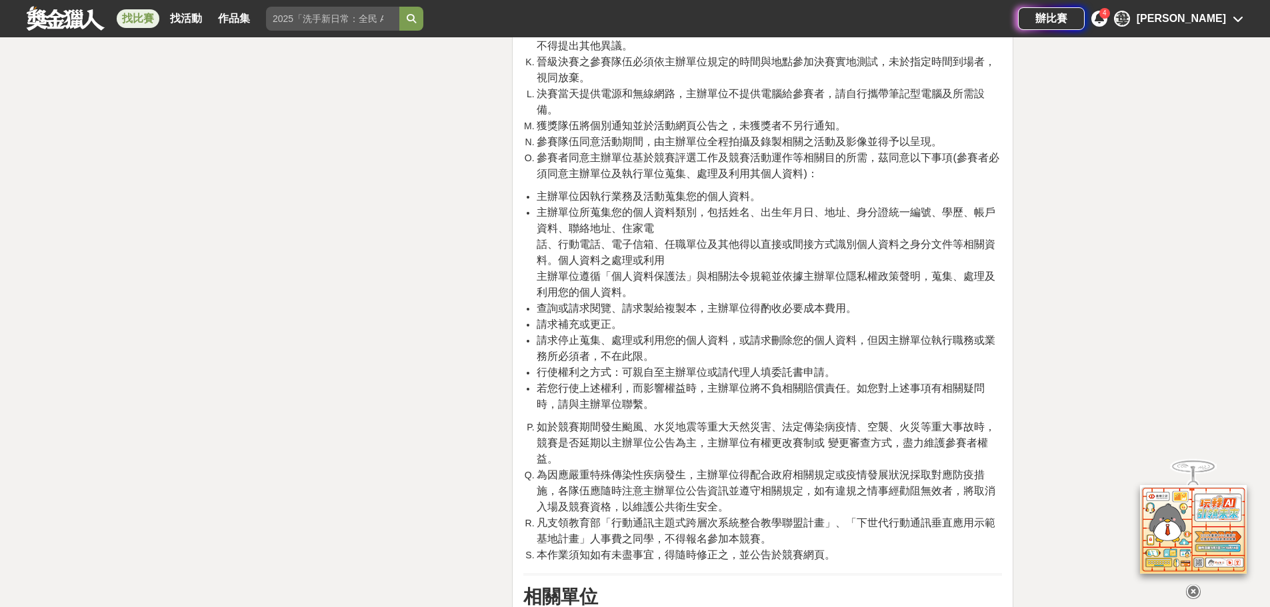
drag, startPoint x: 770, startPoint y: 169, endPoint x: 709, endPoint y: 23, distance: 158.3
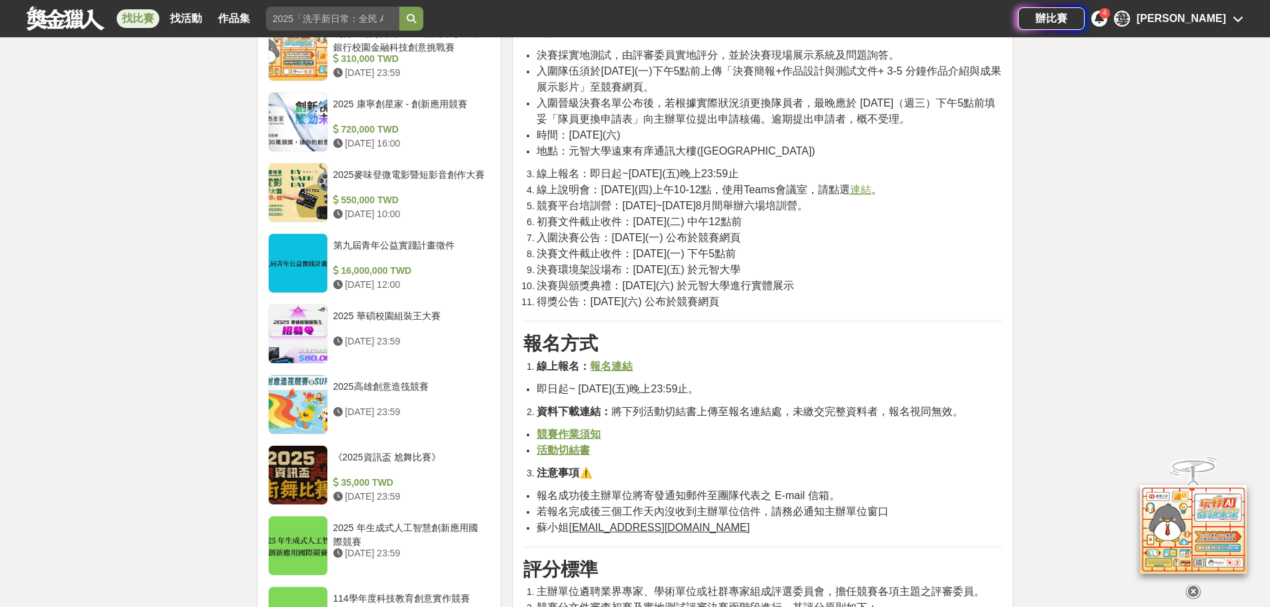
drag, startPoint x: 770, startPoint y: 268, endPoint x: 695, endPoint y: 112, distance: 172.9
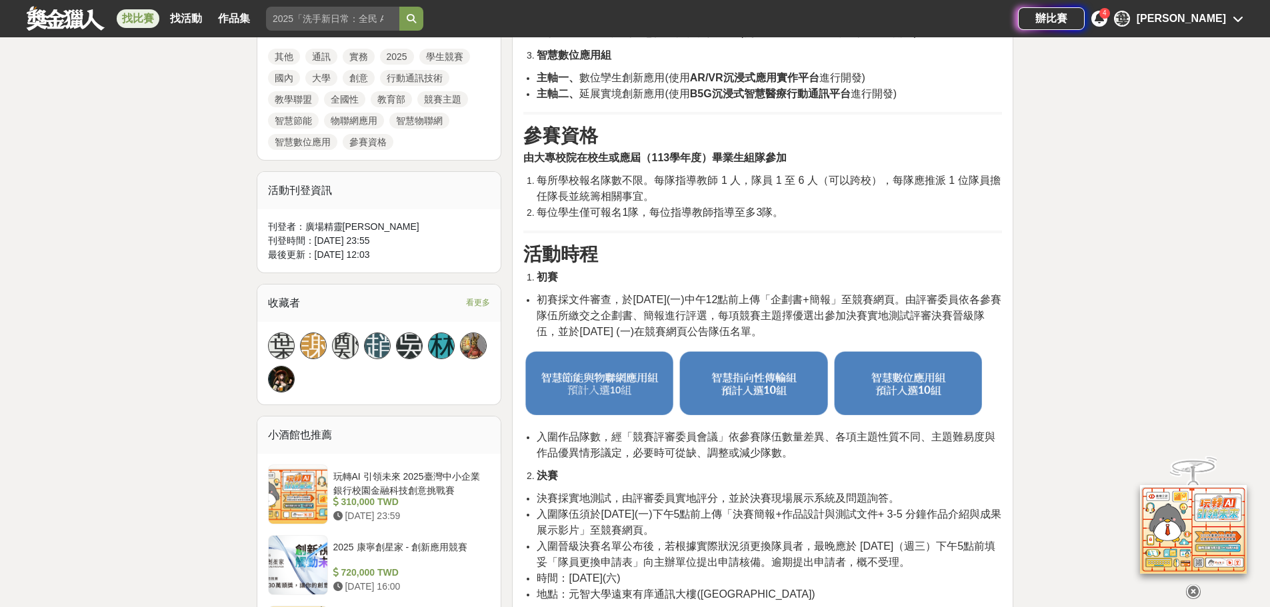
scroll to position [231, 0]
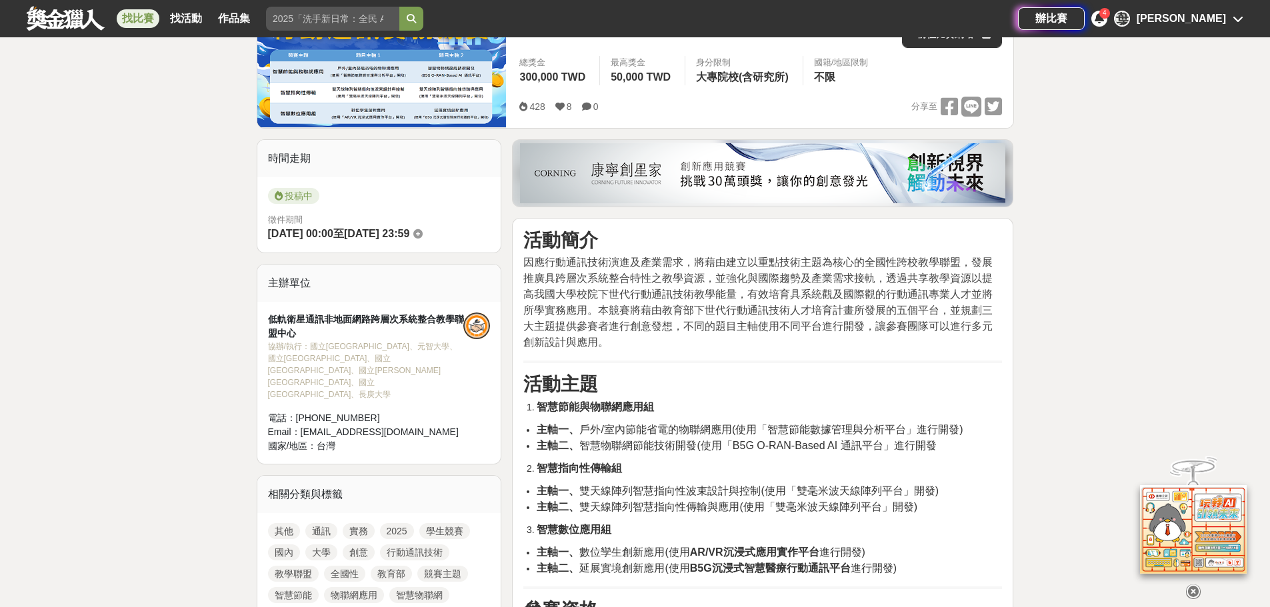
drag, startPoint x: 798, startPoint y: 316, endPoint x: 717, endPoint y: 105, distance: 226.4
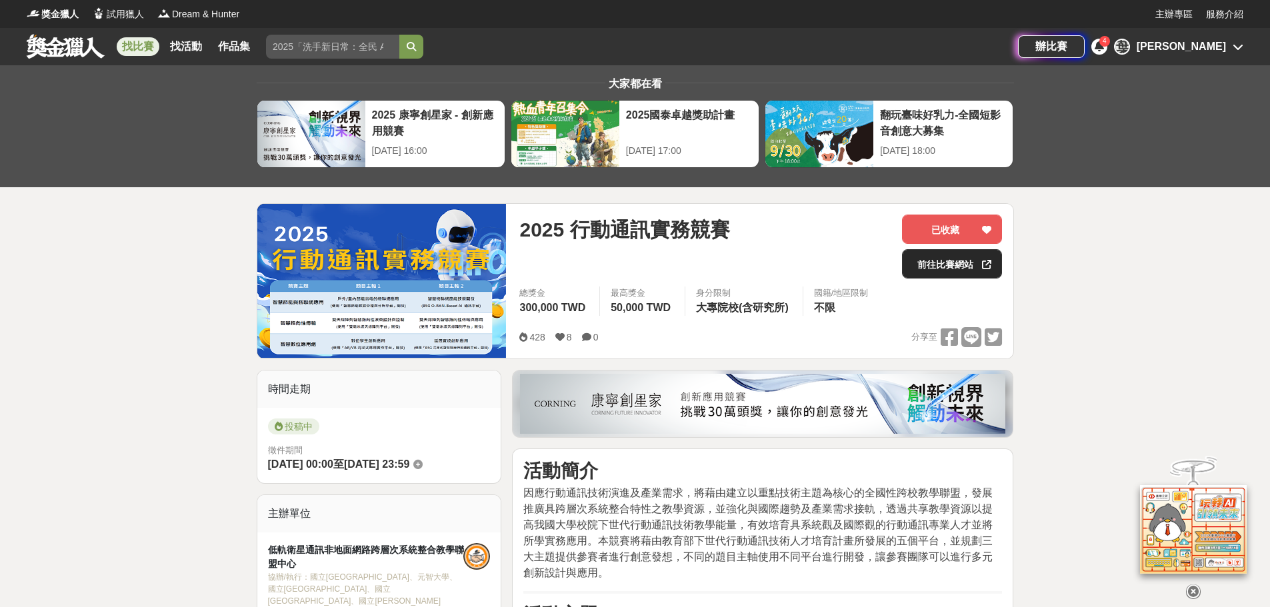
click at [964, 267] on link "前往比賽網站" at bounding box center [952, 263] width 100 height 29
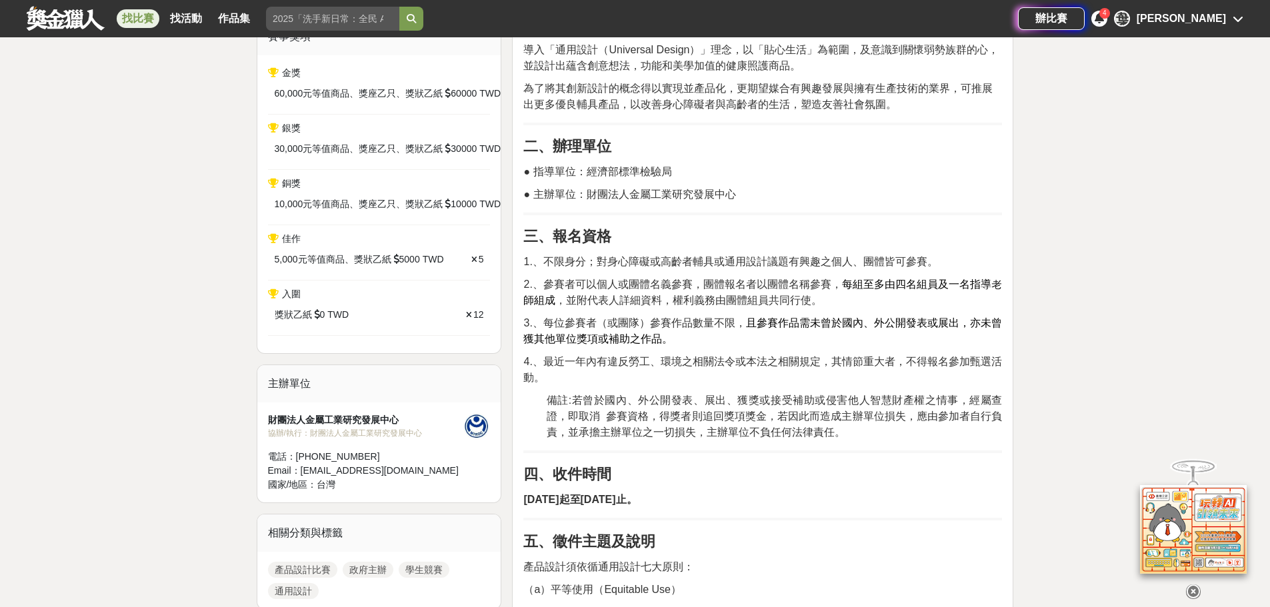
scroll to position [533, 0]
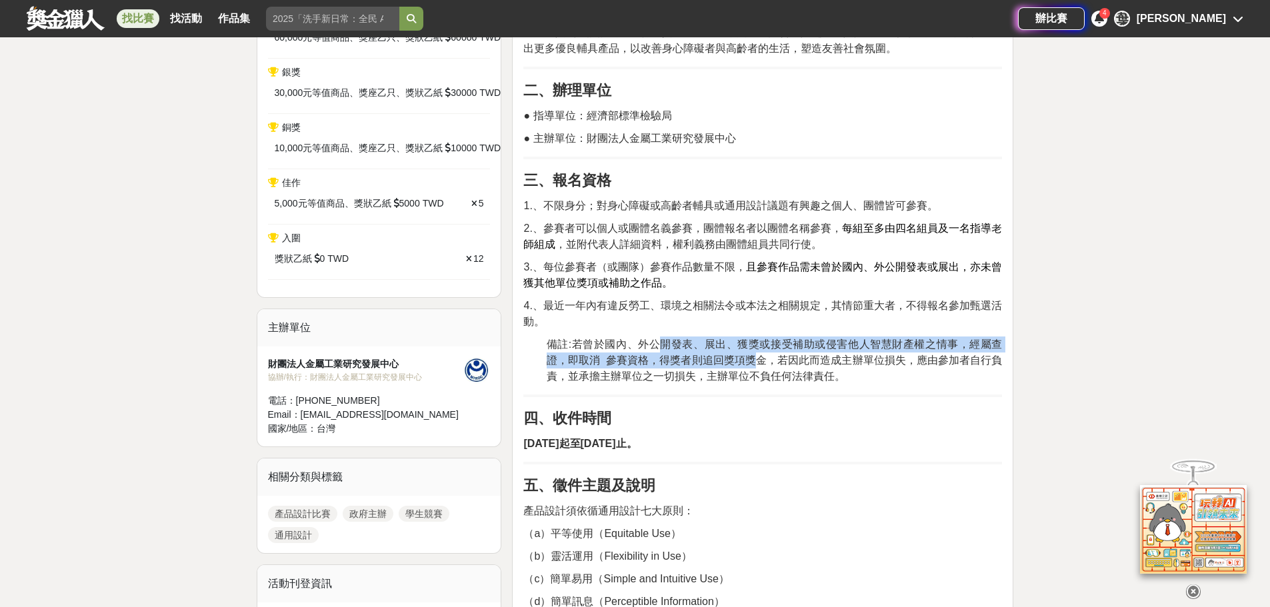
drag, startPoint x: 657, startPoint y: 350, endPoint x: 781, endPoint y: 367, distance: 125.1
click at [781, 367] on span "備註:若曾於國內、外公開發表、展出、獲獎或接受補助或侵害他人智慧財產權之情事，經屬查證，即取消 參賽資格，得獎者則追回獎項獎金，若因此而造成主辦單位損失，應由…" at bounding box center [775, 360] width 456 height 43
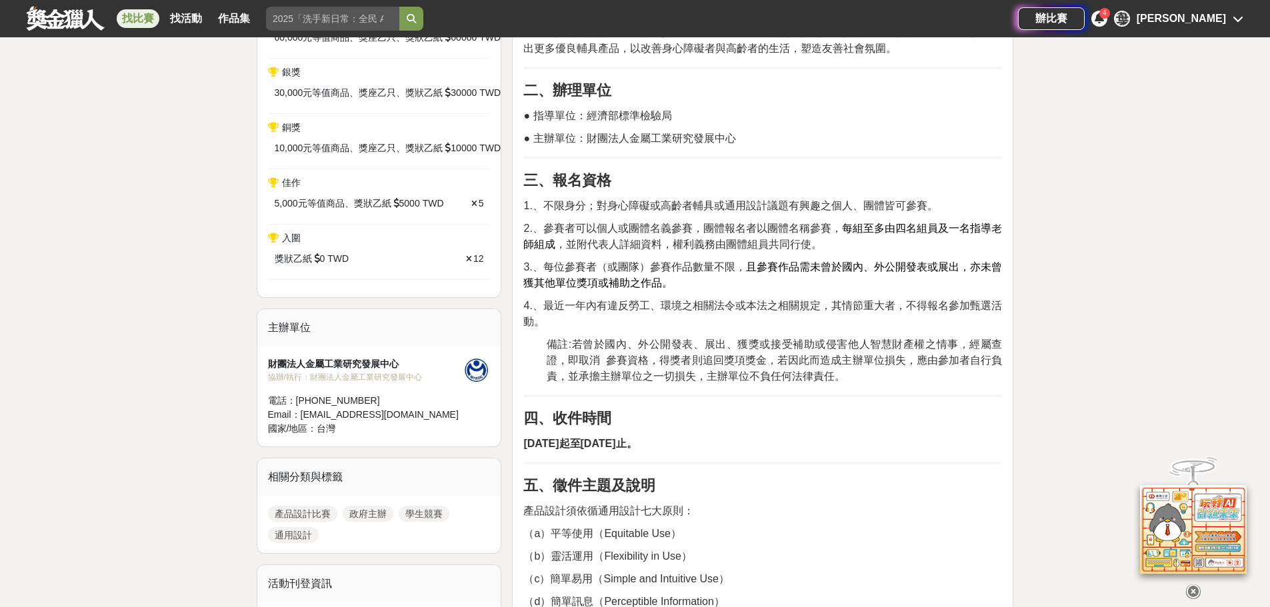
drag, startPoint x: 759, startPoint y: 377, endPoint x: 824, endPoint y: 398, distance: 69.3
click at [782, 380] on span "備註:若曾於國內、外公開發表、展出、獲獎或接受補助或侵害他人智慧財產權之情事，經屬查證，即取消 參賽資格，得獎者則追回獎項獎金，若因此而造成主辦單位損失，應由…" at bounding box center [775, 360] width 456 height 43
click at [876, 423] on p "四、收件時間" at bounding box center [762, 418] width 479 height 22
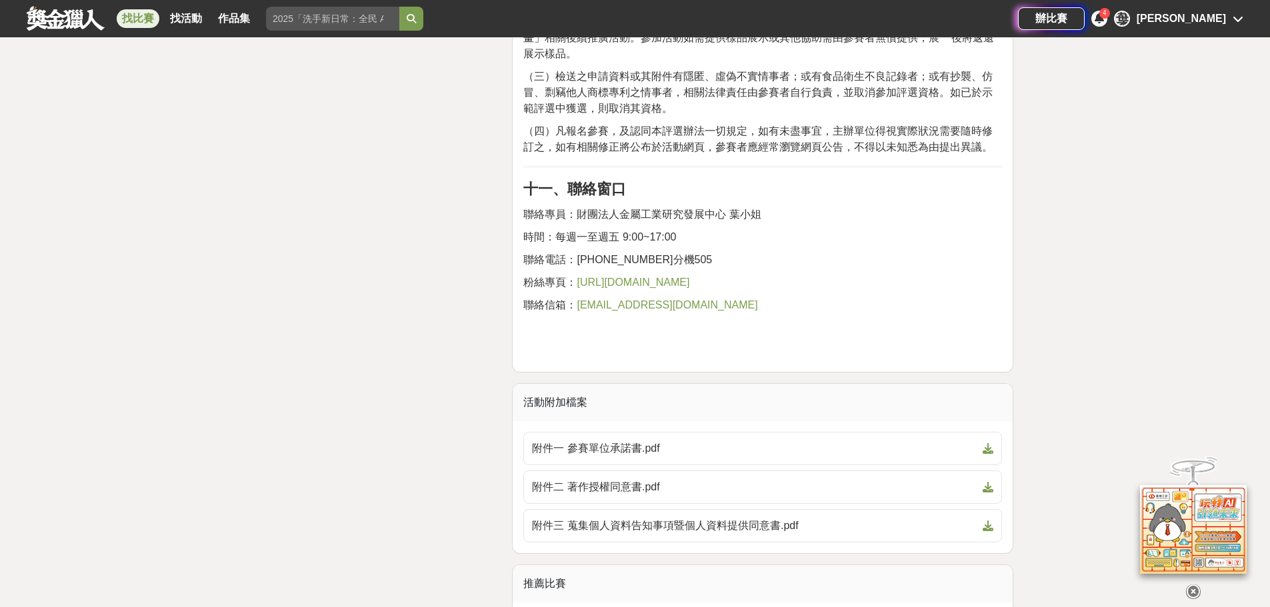
scroll to position [3333, 0]
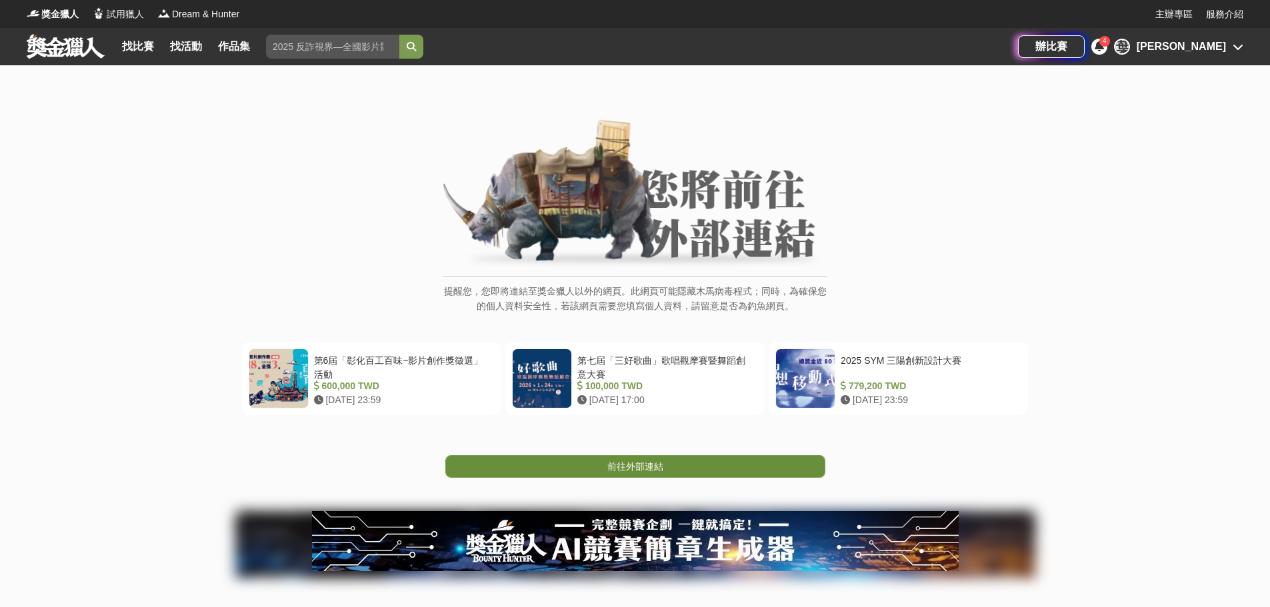
click at [692, 470] on link "前往外部連結" at bounding box center [635, 466] width 380 height 23
